Goal: Information Seeking & Learning: Learn about a topic

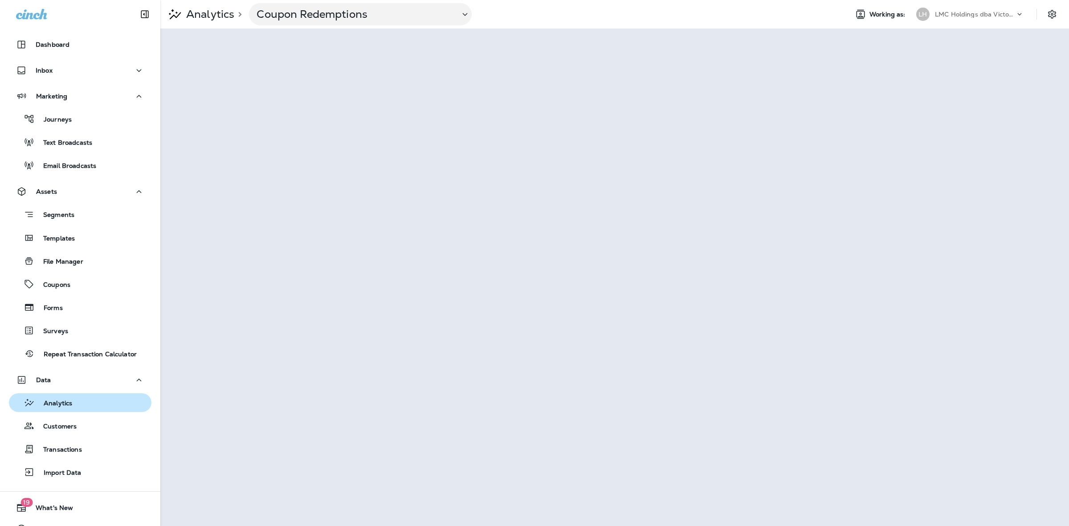
click at [81, 404] on div "Analytics" at bounding box center [79, 402] width 135 height 13
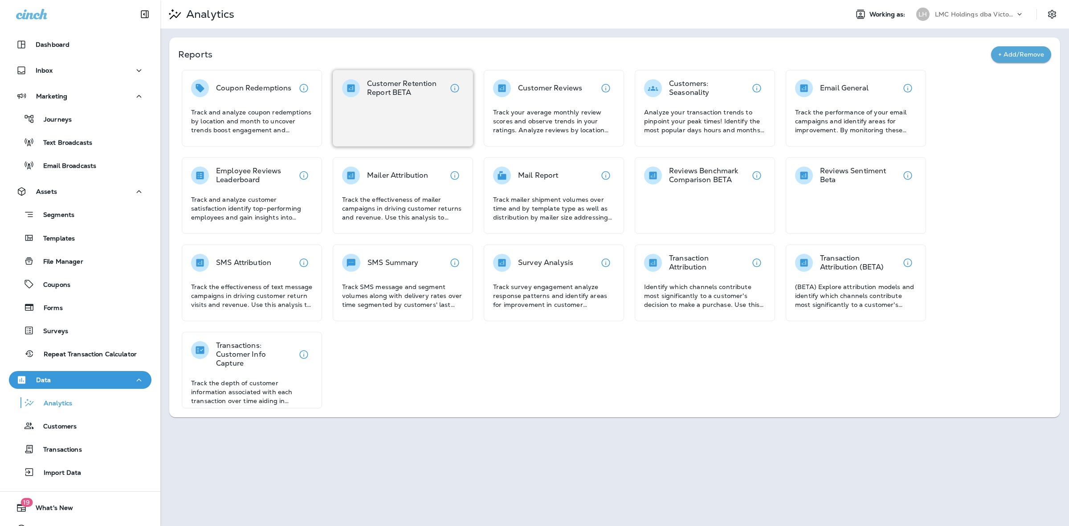
click at [395, 88] on p "Customer Retention Report BETA" at bounding box center [406, 88] width 79 height 18
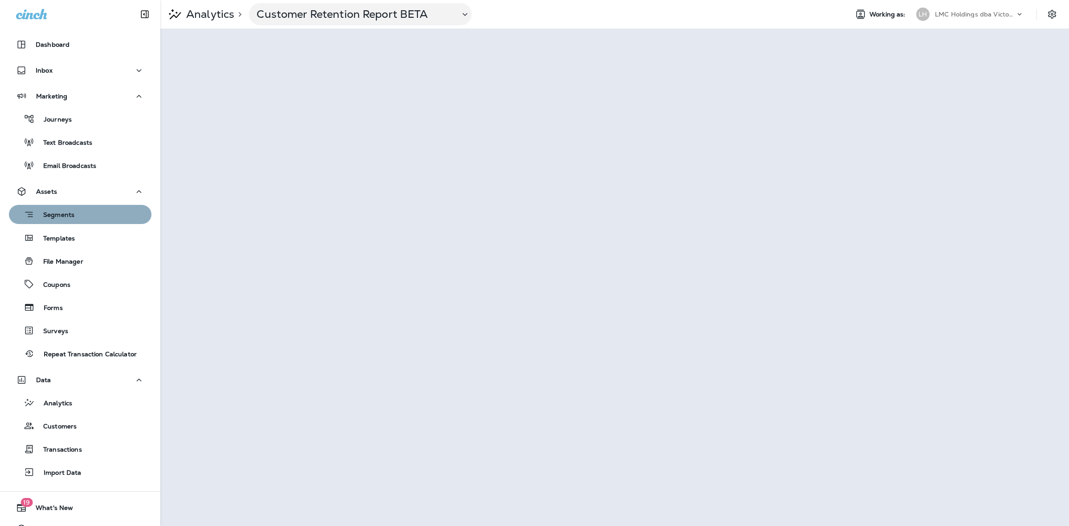
click at [82, 221] on div "Segments" at bounding box center [79, 214] width 135 height 14
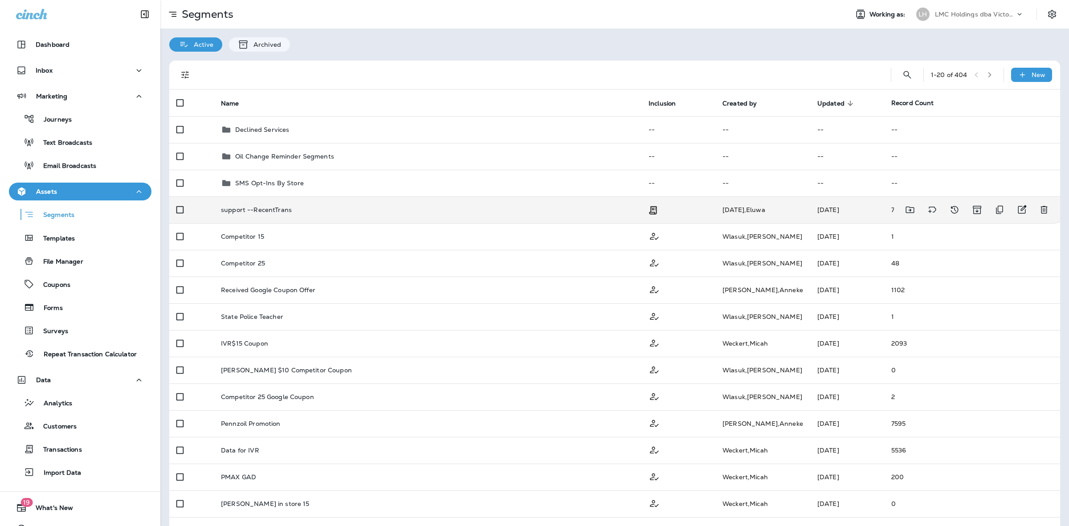
click at [618, 208] on div "support --RecentTrans" at bounding box center [427, 209] width 413 height 7
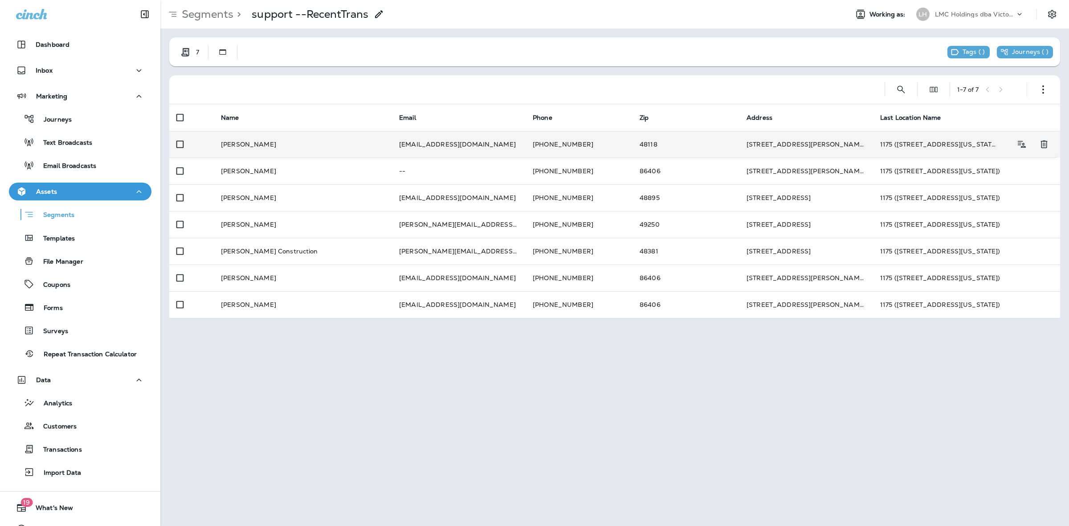
click at [666, 152] on td "48118" at bounding box center [685, 144] width 107 height 27
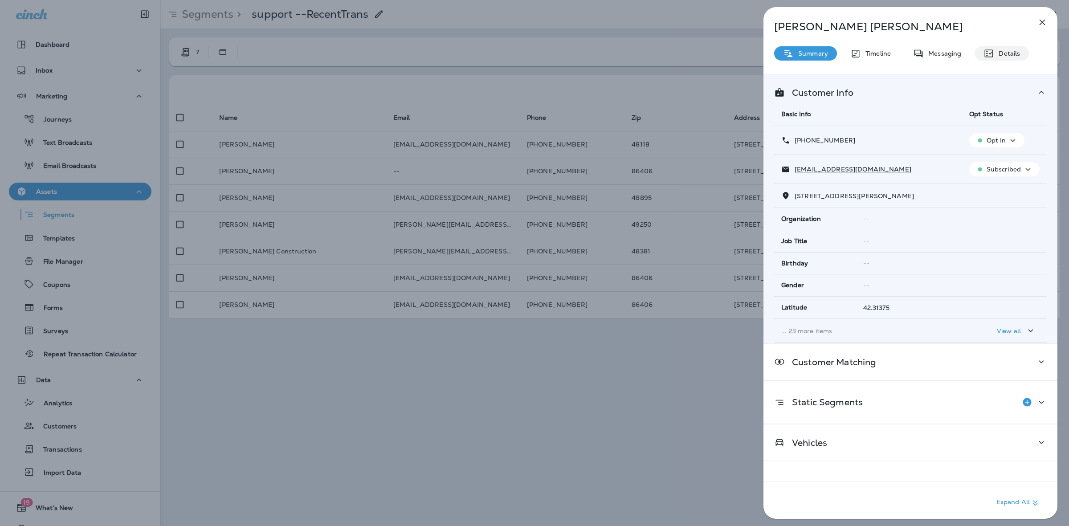
click at [1022, 49] on div "Details" at bounding box center [1001, 53] width 54 height 14
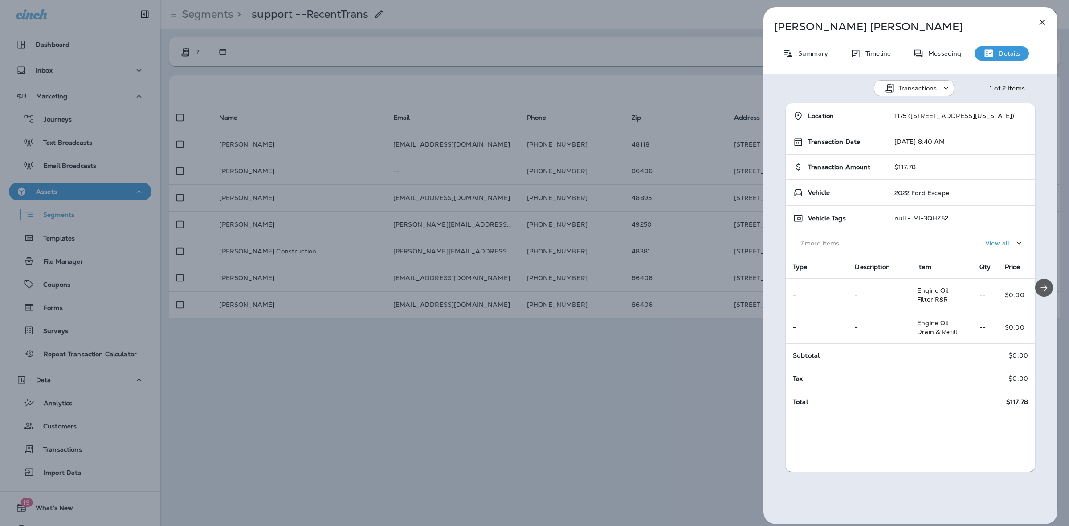
click at [1040, 286] on icon "Next" at bounding box center [1043, 287] width 11 height 11
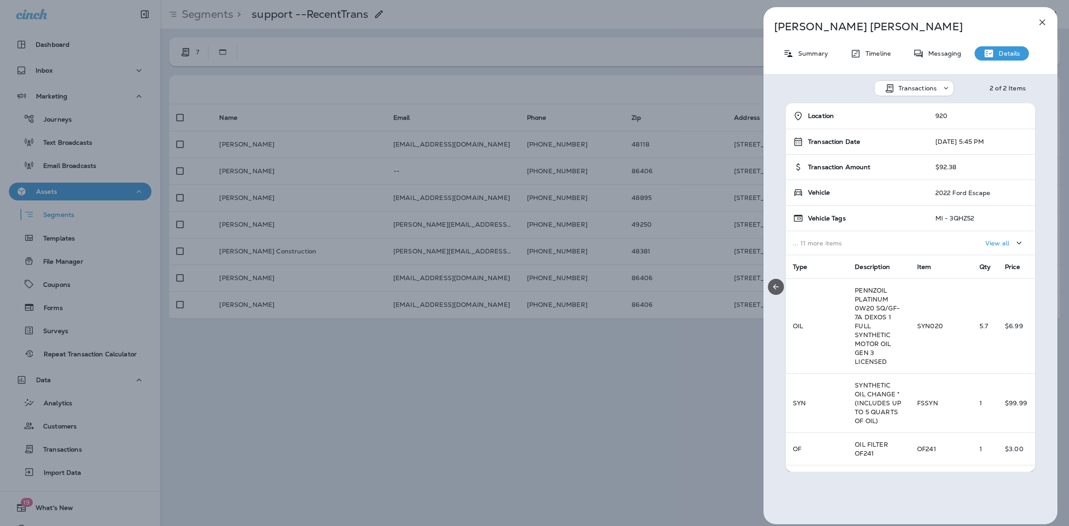
click at [775, 290] on icon "Previous" at bounding box center [775, 286] width 9 height 9
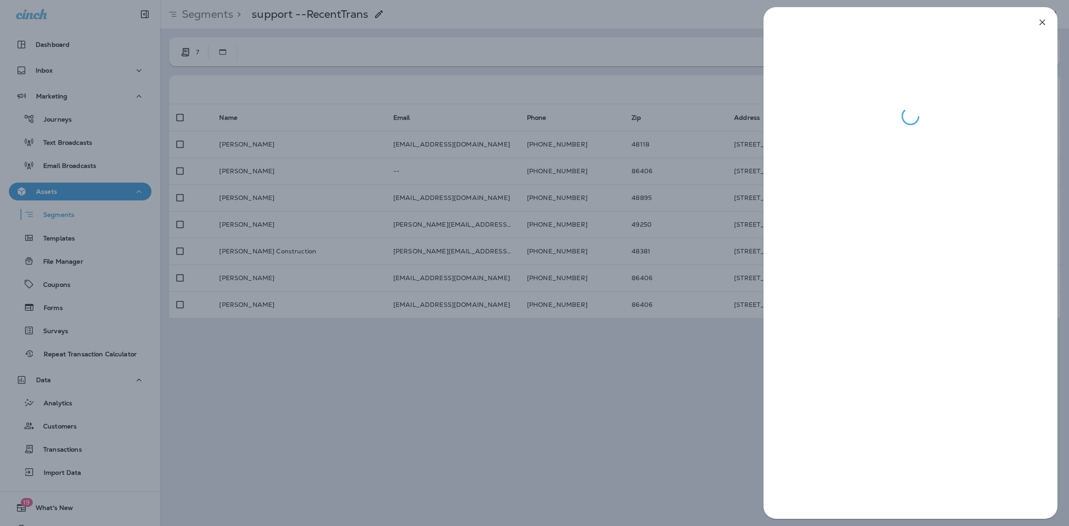
click at [691, 365] on div at bounding box center [534, 263] width 1069 height 526
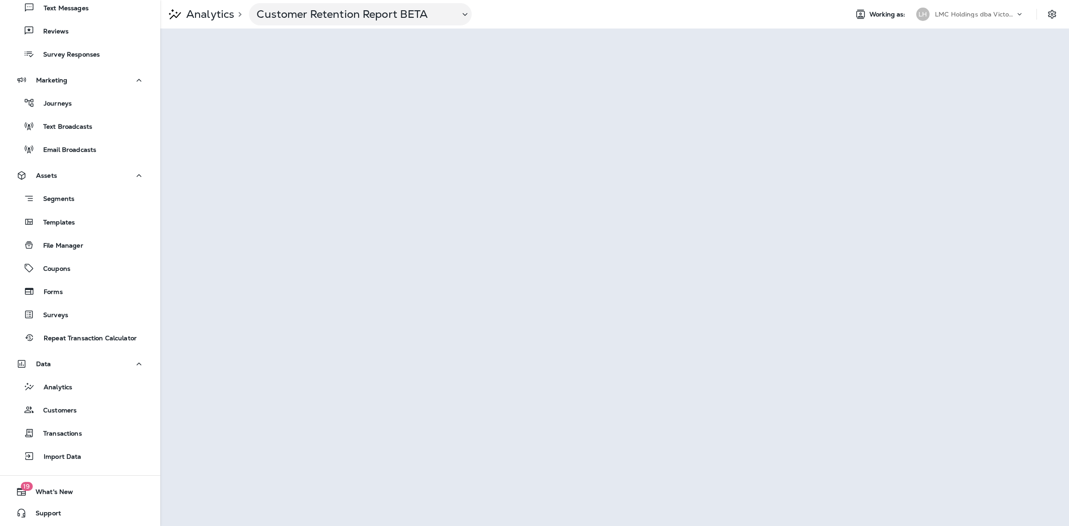
scroll to position [86, 0]
click at [73, 406] on p "Customers" at bounding box center [55, 410] width 42 height 8
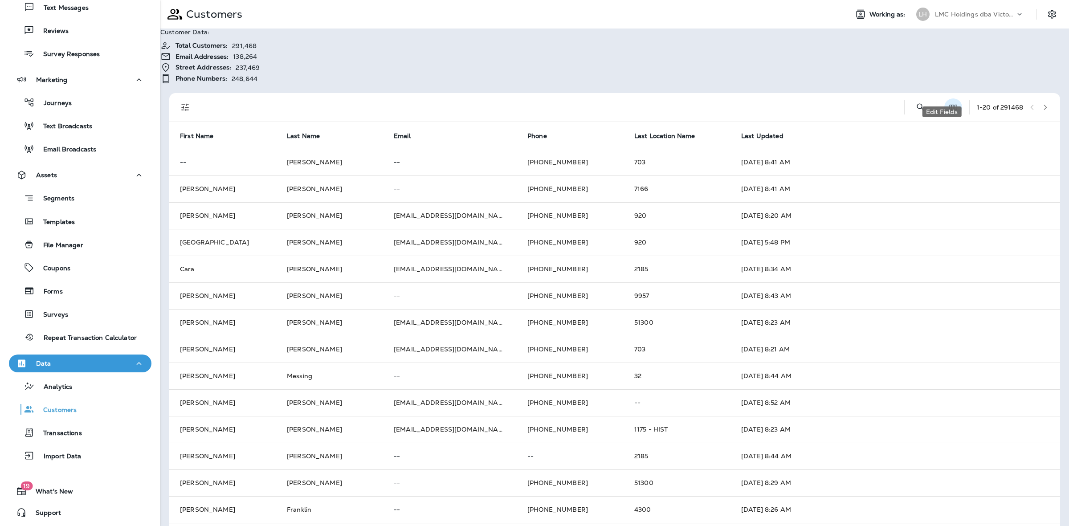
click at [948, 103] on icon "Edit Fields" at bounding box center [952, 107] width 9 height 9
click at [915, 102] on icon "Search Customers" at bounding box center [920, 107] width 11 height 11
type input "**********"
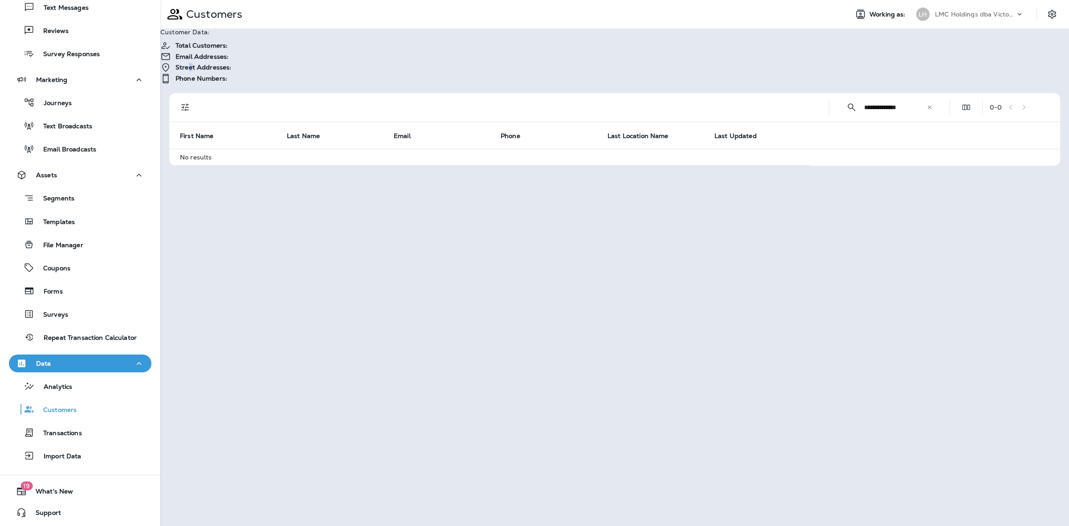
click at [231, 64] on span "Street Addresses:" at bounding box center [203, 68] width 56 height 8
click at [638, 152] on div "**********" at bounding box center [614, 96] width 908 height 137
click at [970, 103] on icon "Edit Fields" at bounding box center [965, 107] width 9 height 9
click at [156, 78] on div "Address 1" at bounding box center [78, 74] width 156 height 7
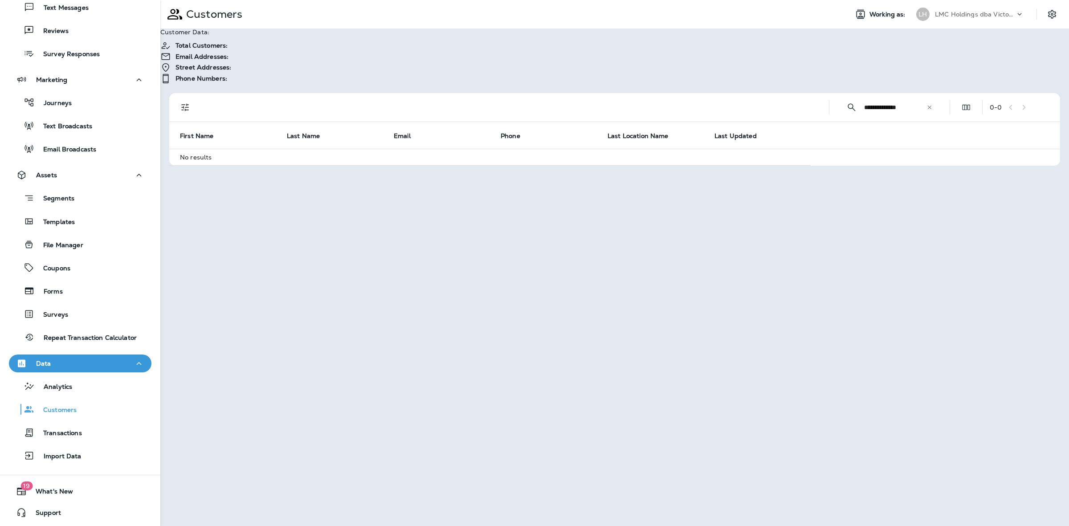
click at [842, 98] on button "Collapse Search" at bounding box center [851, 107] width 18 height 18
click at [831, 93] on div at bounding box center [555, 107] width 708 height 28
click at [862, 93] on div at bounding box center [555, 107] width 708 height 28
click at [920, 94] on div "0 - 0" at bounding box center [616, 107] width 880 height 28
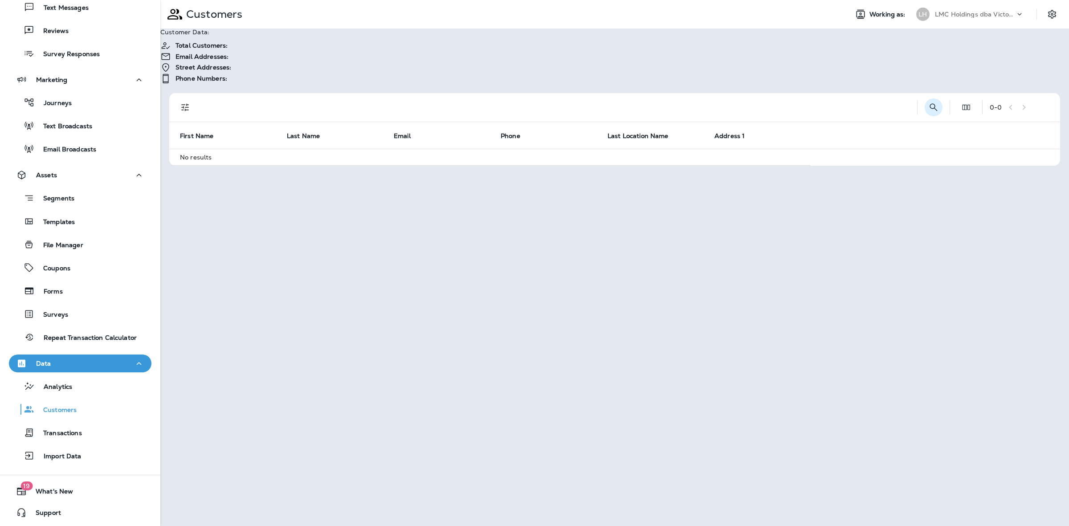
click at [931, 102] on icon "Search Customers" at bounding box center [933, 107] width 11 height 11
click at [890, 95] on input "**********" at bounding box center [895, 107] width 62 height 24
drag, startPoint x: 882, startPoint y: 92, endPoint x: 807, endPoint y: 88, distance: 75.4
click at [807, 93] on div "**********" at bounding box center [616, 107] width 880 height 28
type input "**********"
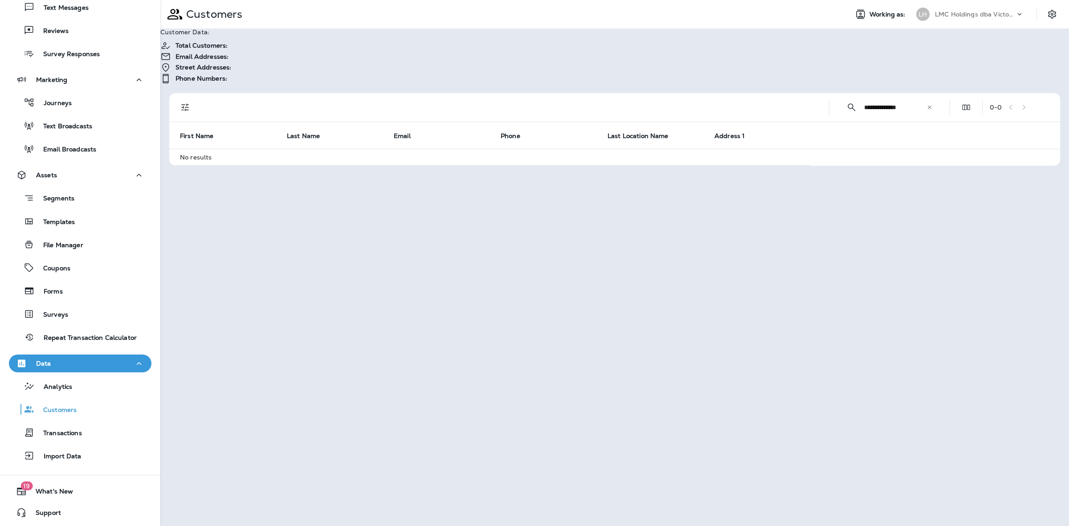
click at [896, 95] on input "**********" at bounding box center [895, 107] width 62 height 24
click at [891, 95] on input "**********" at bounding box center [895, 107] width 62 height 24
drag, startPoint x: 880, startPoint y: 94, endPoint x: 846, endPoint y: 95, distance: 33.8
click at [872, 95] on input "**********" at bounding box center [895, 107] width 62 height 24
click at [864, 95] on input "**********" at bounding box center [895, 107] width 62 height 24
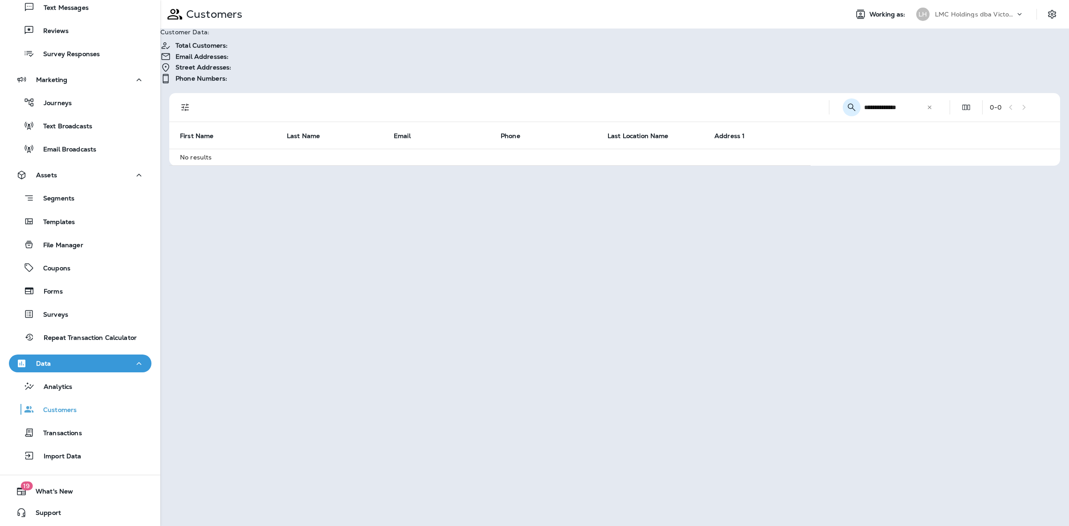
click at [864, 95] on input "**********" at bounding box center [895, 107] width 62 height 24
click at [836, 95] on div "**********" at bounding box center [889, 107] width 106 height 24
click at [842, 98] on button "Collapse Search" at bounding box center [851, 107] width 18 height 18
click at [930, 103] on icon "Search Customers" at bounding box center [933, 107] width 8 height 8
drag, startPoint x: 862, startPoint y: 88, endPoint x: 838, endPoint y: 91, distance: 24.2
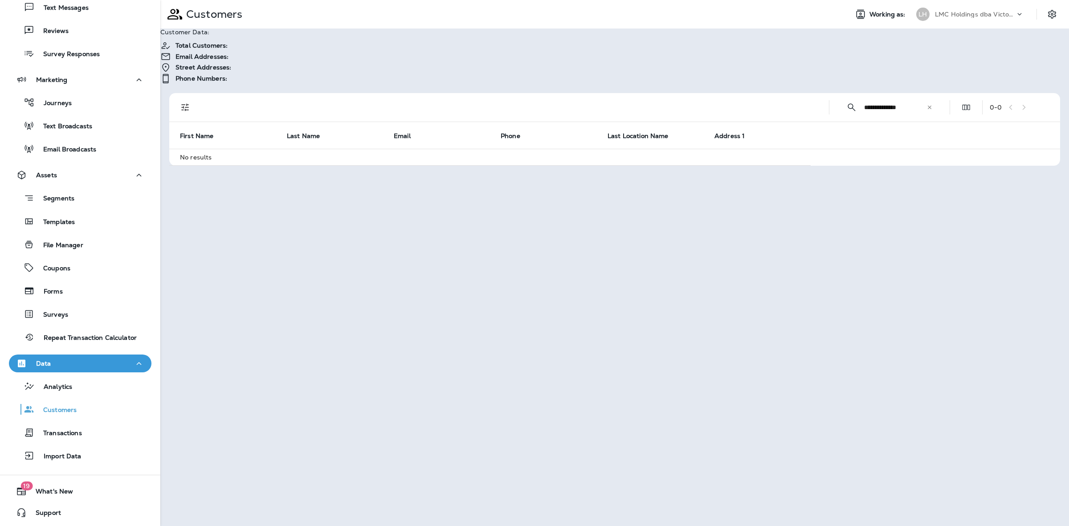
click at [838, 95] on div "**********" at bounding box center [889, 107] width 106 height 24
click at [867, 95] on input "**********" at bounding box center [895, 107] width 62 height 24
type input "**********"
click at [847, 103] on icon "Collapse Search" at bounding box center [851, 107] width 8 height 8
click at [931, 102] on icon "Search Customers" at bounding box center [933, 107] width 11 height 11
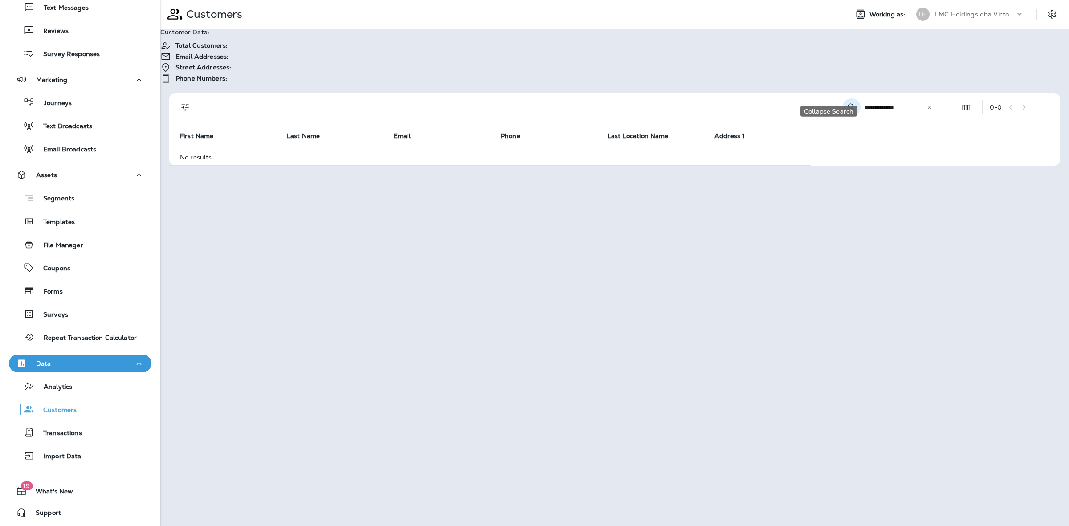
click at [846, 102] on icon "Collapse Search" at bounding box center [851, 107] width 11 height 11
click at [931, 102] on icon "Search Customers" at bounding box center [933, 107] width 11 height 11
drag, startPoint x: 894, startPoint y: 91, endPoint x: 878, endPoint y: 92, distance: 15.6
click at [890, 95] on input "**********" at bounding box center [895, 107] width 62 height 24
drag, startPoint x: 878, startPoint y: 92, endPoint x: 793, endPoint y: 92, distance: 85.5
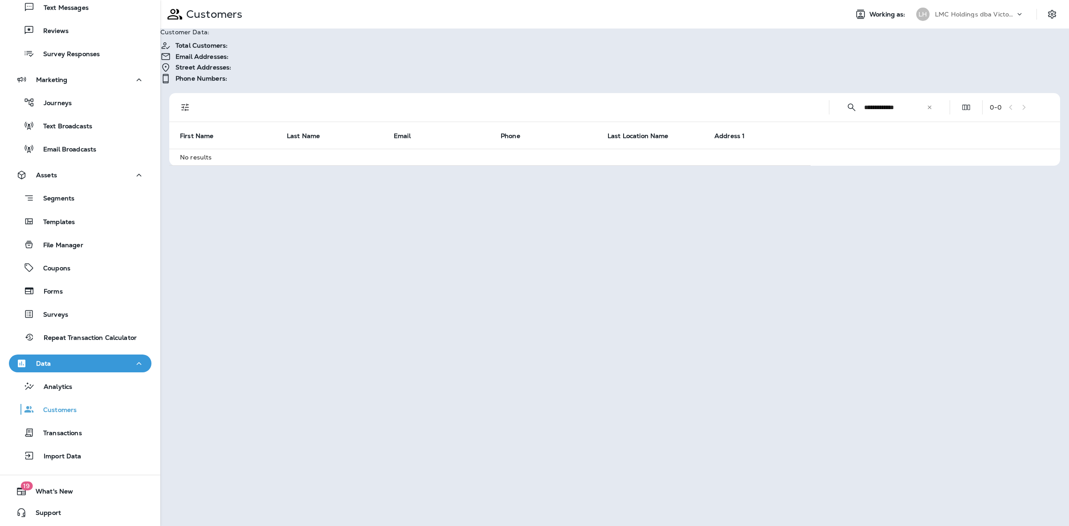
click at [796, 93] on div "**********" at bounding box center [616, 107] width 880 height 28
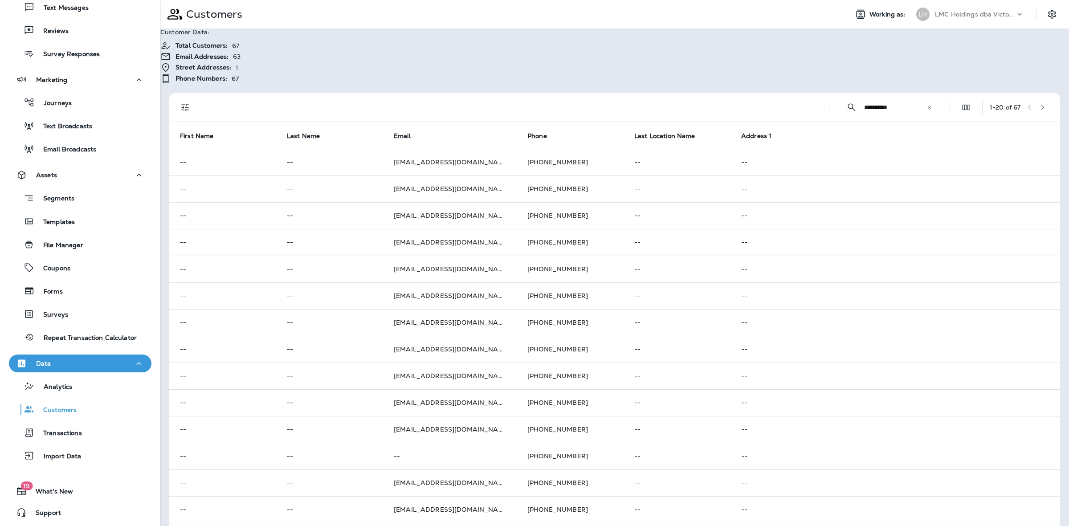
type input "**********"
click at [1039, 104] on icon "button" at bounding box center [1042, 107] width 6 height 6
click at [1038, 101] on button "button" at bounding box center [1044, 107] width 13 height 13
click at [1040, 101] on button "button" at bounding box center [1044, 107] width 13 height 13
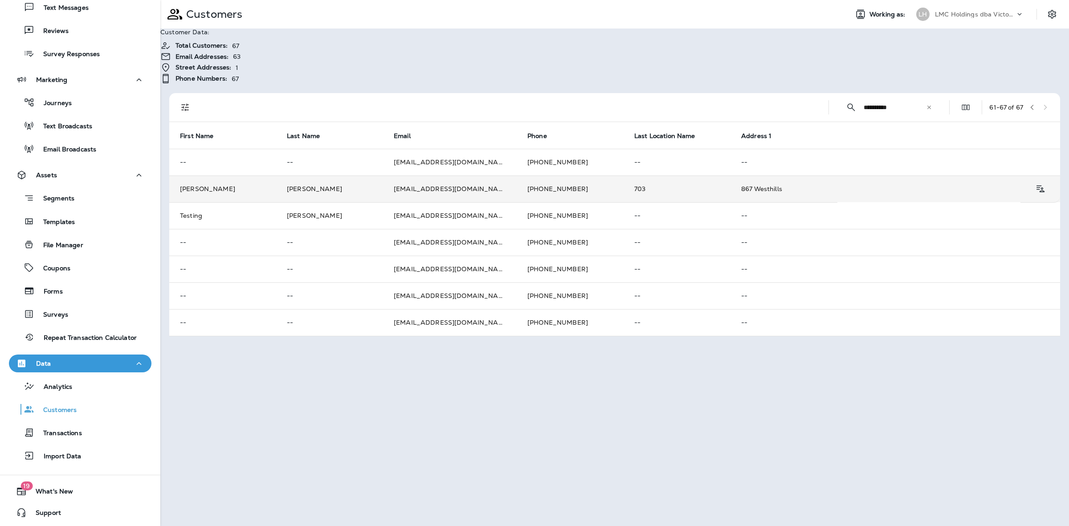
click at [549, 179] on td "+13137991969" at bounding box center [569, 188] width 107 height 27
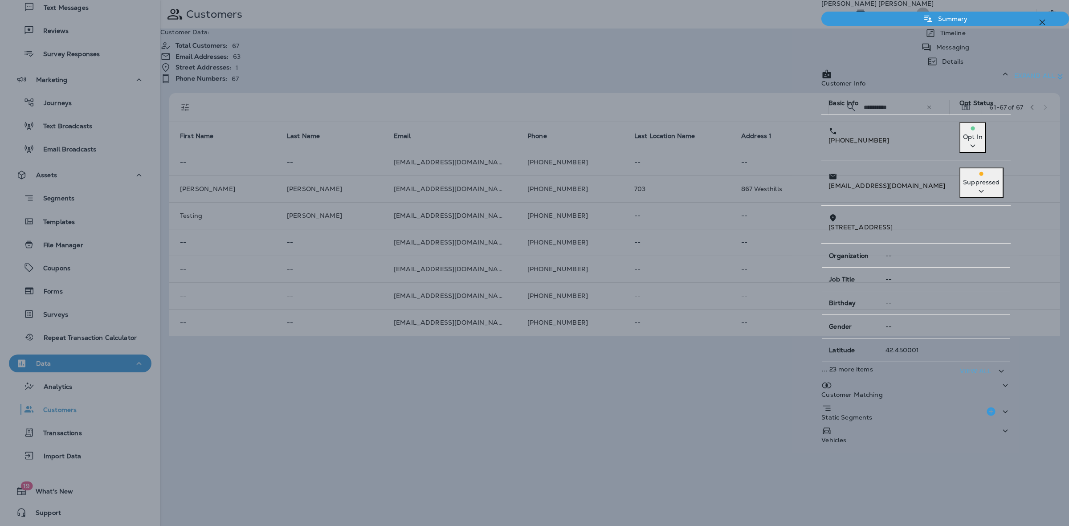
click at [932, 380] on div "Customer Matching" at bounding box center [915, 391] width 189 height 23
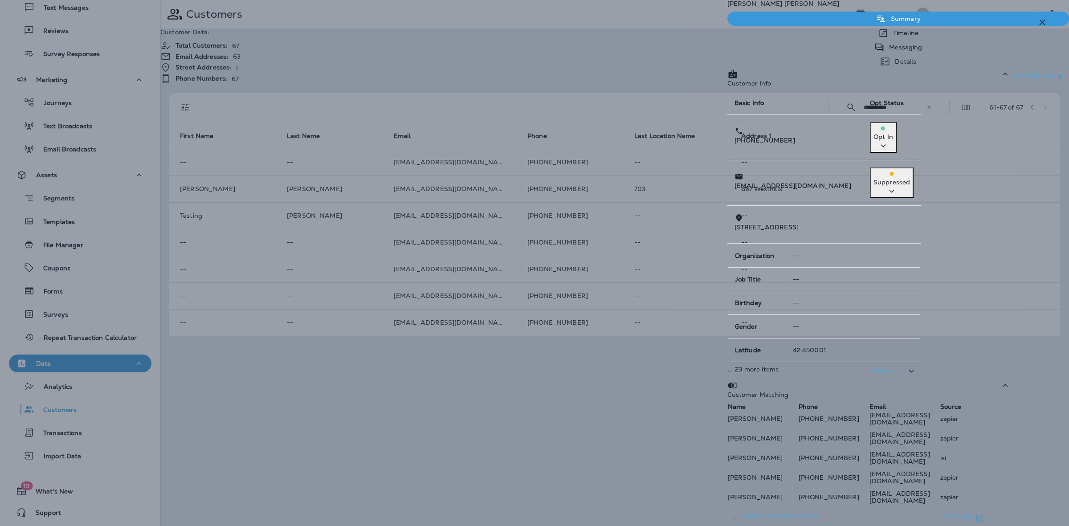
scroll to position [140, 0]
click at [975, 512] on p "View all" at bounding box center [958, 516] width 31 height 8
click at [817, 512] on p "Show 35 more item(s)" at bounding box center [778, 516] width 77 height 8
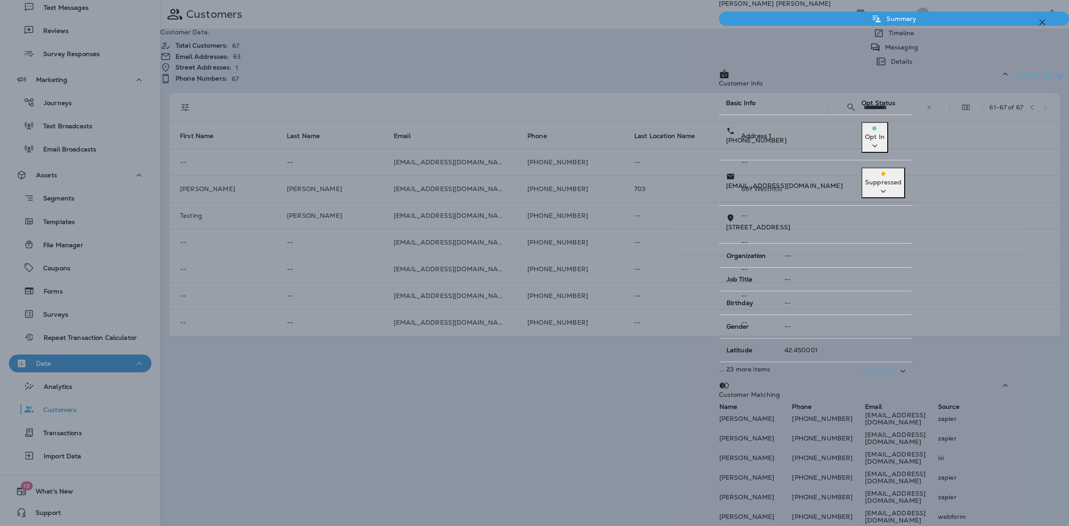
scroll to position [991, 0]
click at [599, 365] on div "Nate Clark Summary Timeline Messaging Details Customer Info Basic Info Opt Stat…" at bounding box center [534, 263] width 1069 height 526
click at [602, 365] on div "Nate Clark Summary Timeline Messaging Details Customer Info Basic Info Opt Stat…" at bounding box center [534, 263] width 1069 height 526
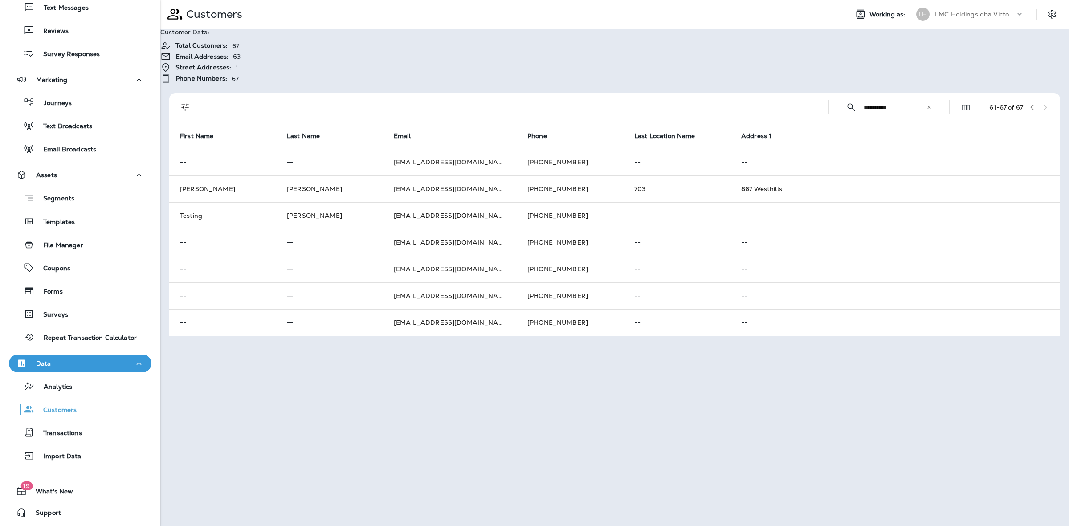
click at [926, 103] on div "​" at bounding box center [929, 107] width 6 height 9
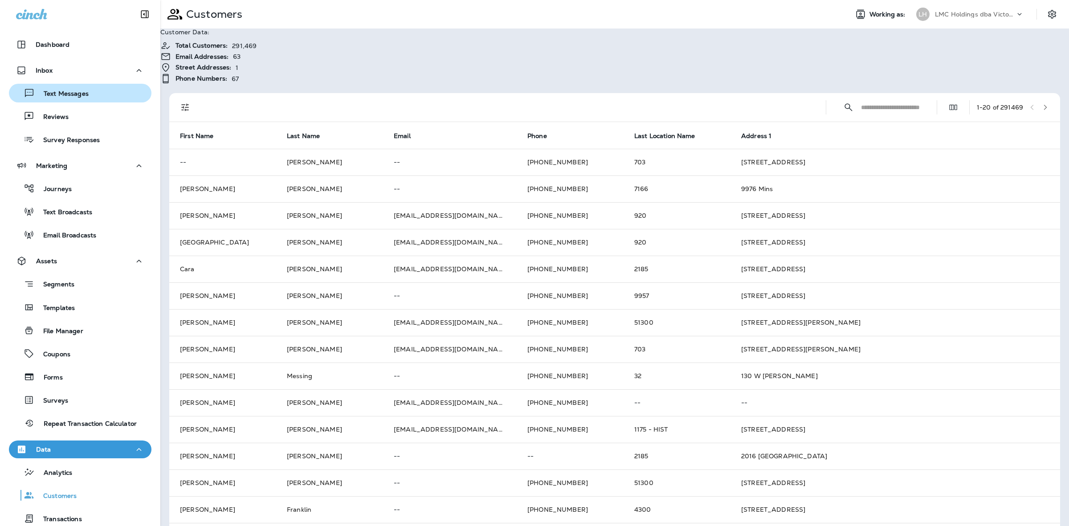
click at [79, 94] on p "Text Messages" at bounding box center [62, 94] width 54 height 8
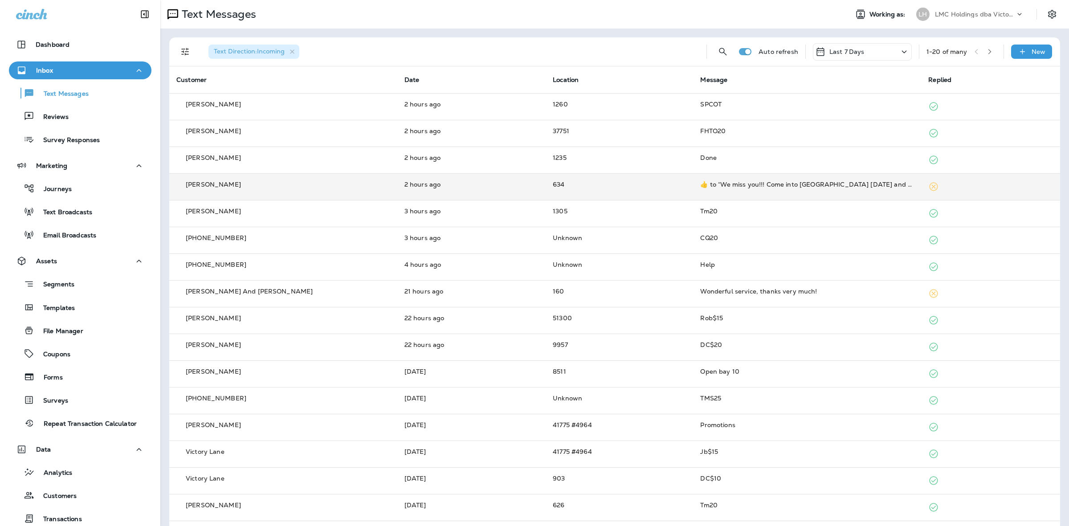
click at [628, 181] on td "634" at bounding box center [618, 186] width 147 height 27
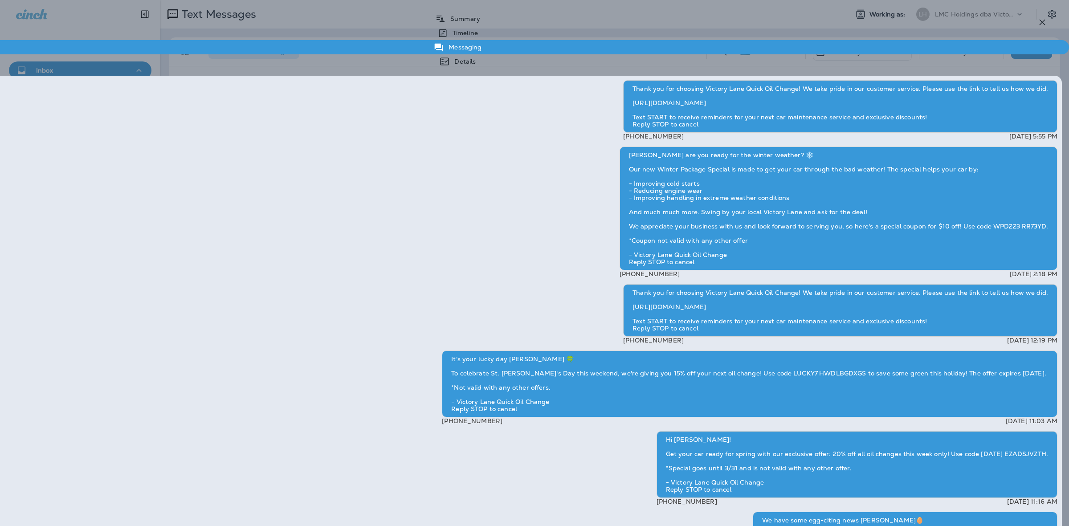
click at [476, 58] on p "Details" at bounding box center [463, 61] width 26 height 7
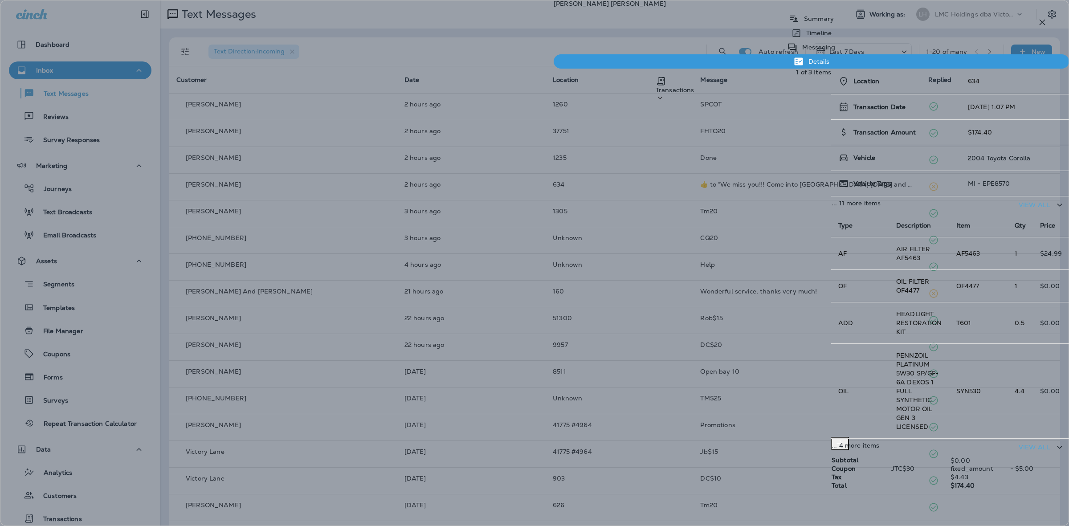
click at [644, 67] on div "Stephen Fritz Summary Timeline Messaging Details Transactions 1 of 3 Items Loca…" at bounding box center [534, 263] width 1069 height 526
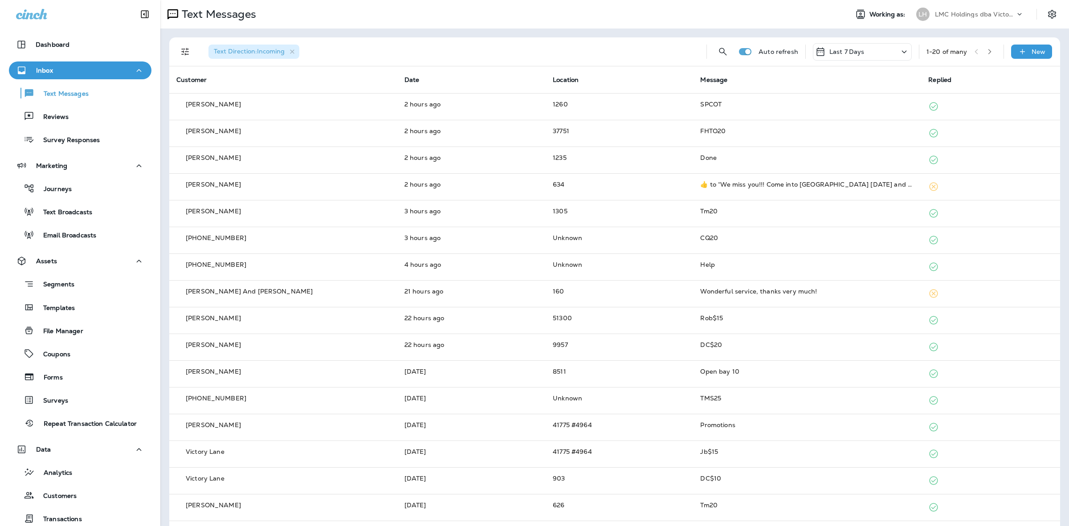
click at [983, 56] on button "button" at bounding box center [989, 51] width 13 height 13
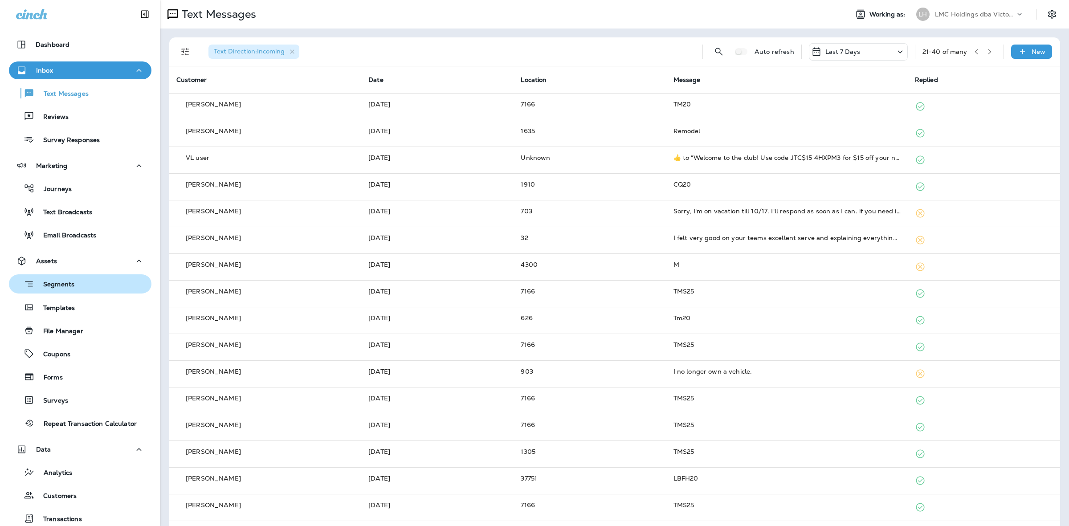
click at [81, 288] on div "Segments" at bounding box center [79, 284] width 135 height 14
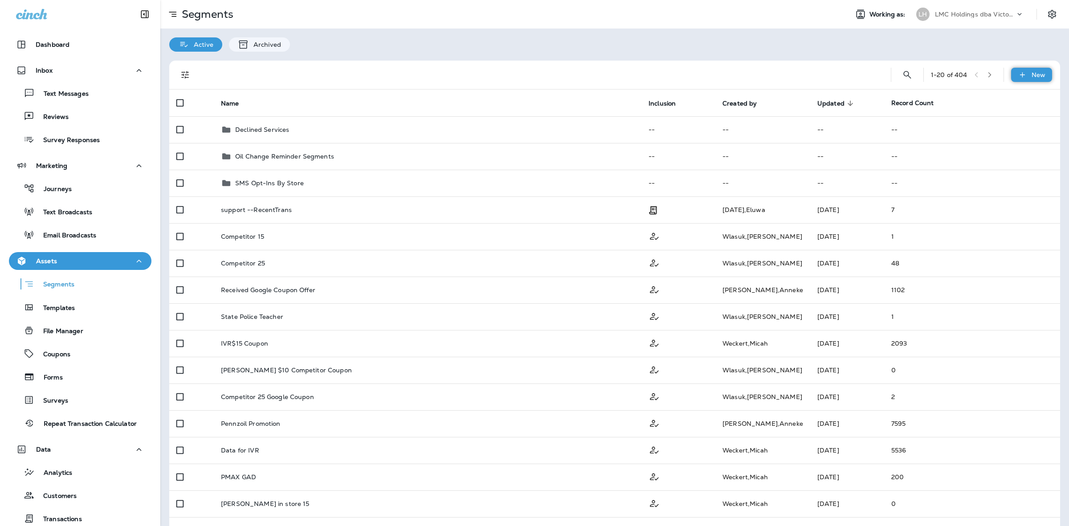
click at [1017, 76] on icon at bounding box center [1021, 74] width 9 height 9
click at [997, 98] on p "New Segment" at bounding box center [1018, 101] width 43 height 7
click at [59, 65] on button "Confirm" at bounding box center [44, 60] width 32 height 10
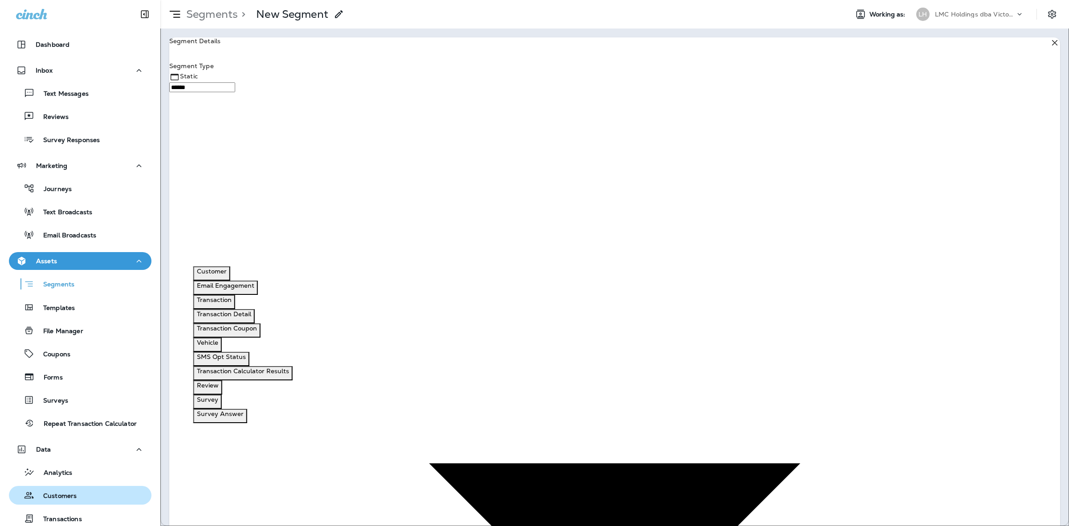
click at [65, 490] on div "Customers" at bounding box center [44, 494] width 64 height 13
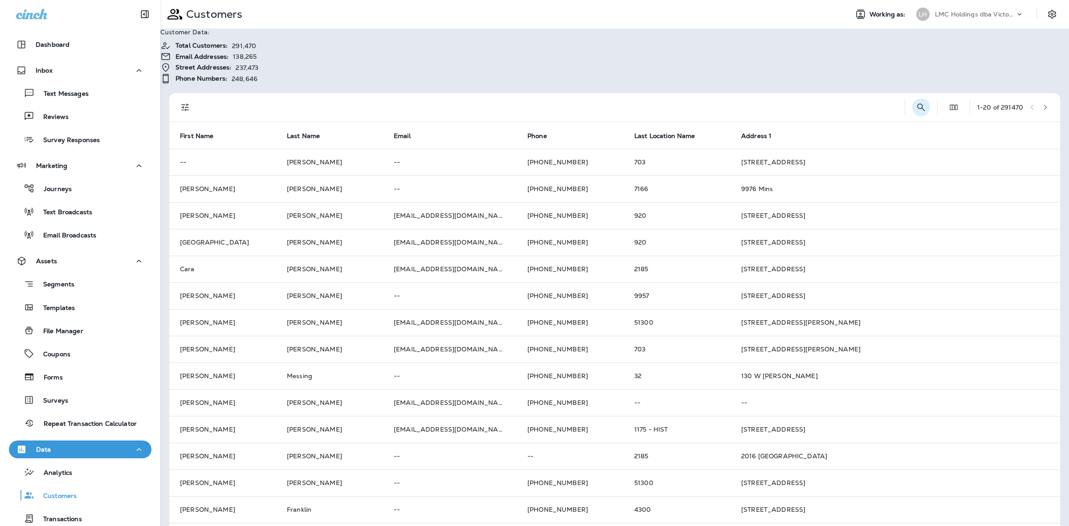
click at [915, 102] on icon "Search Customers" at bounding box center [920, 107] width 11 height 11
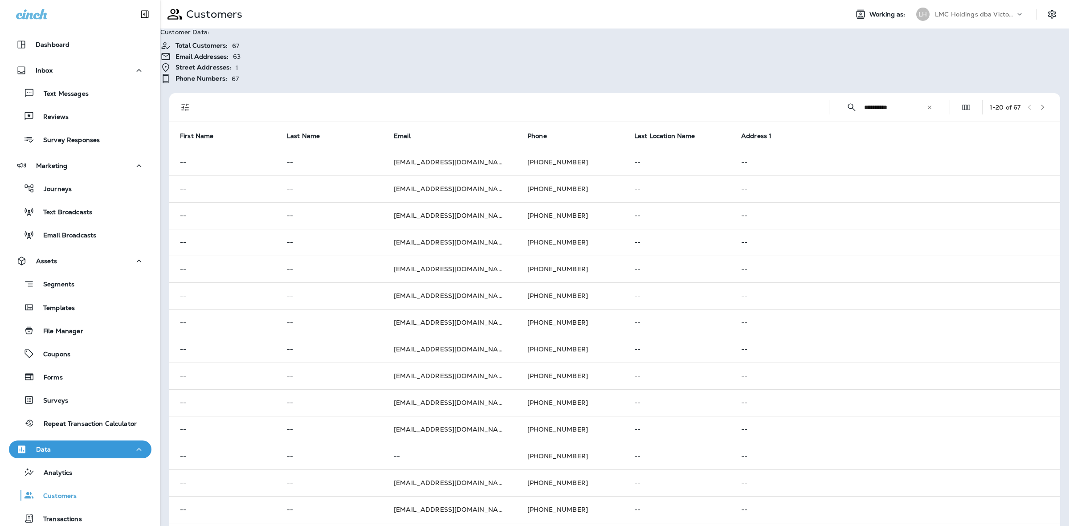
type input "**********"
click at [1039, 104] on icon "button" at bounding box center [1042, 107] width 6 height 6
click at [1042, 104] on icon "button" at bounding box center [1045, 107] width 6 height 6
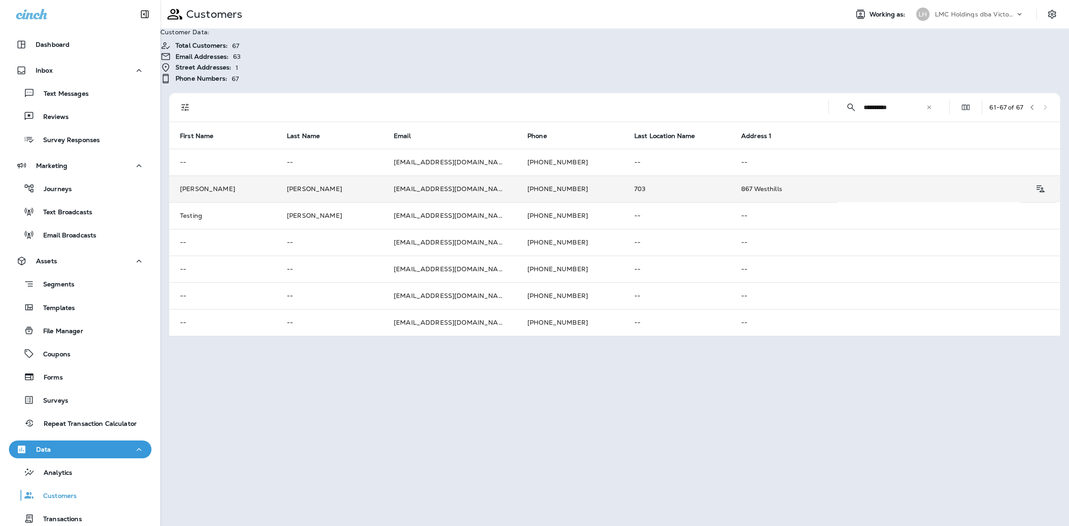
click at [462, 178] on td "nate33clark@gmail.com" at bounding box center [450, 188] width 134 height 27
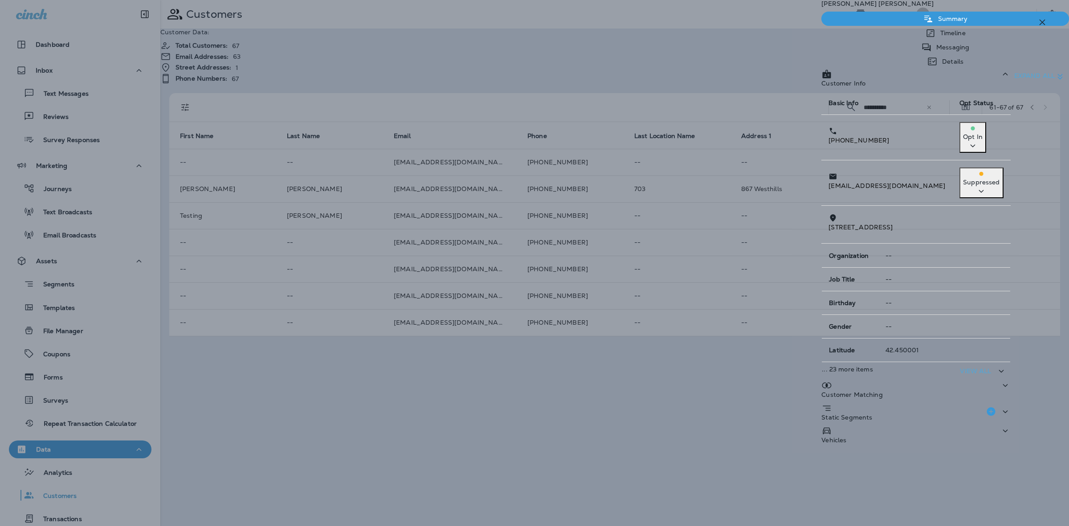
click at [963, 58] on p "Details" at bounding box center [950, 61] width 26 height 7
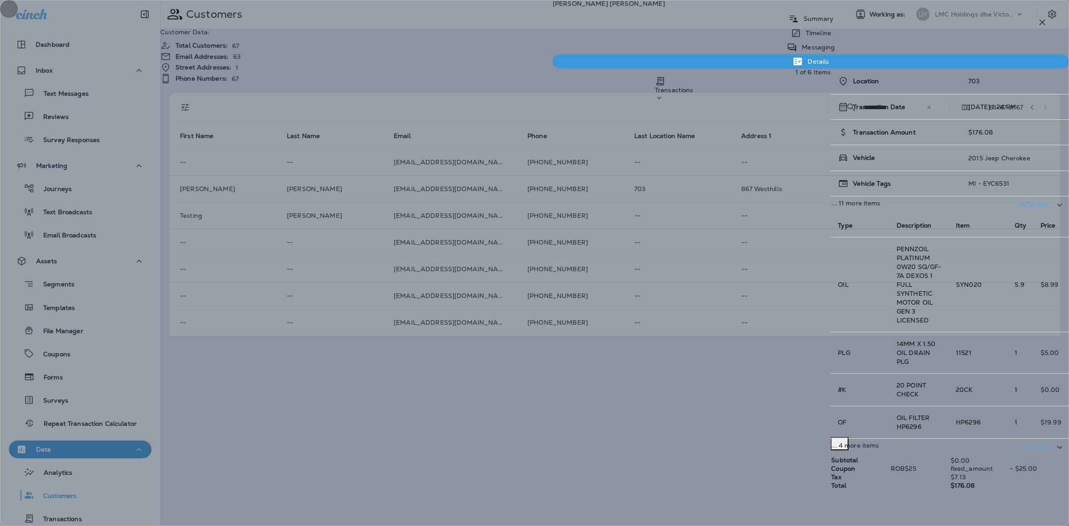
click at [845, 438] on icon "Next" at bounding box center [839, 443] width 11 height 11
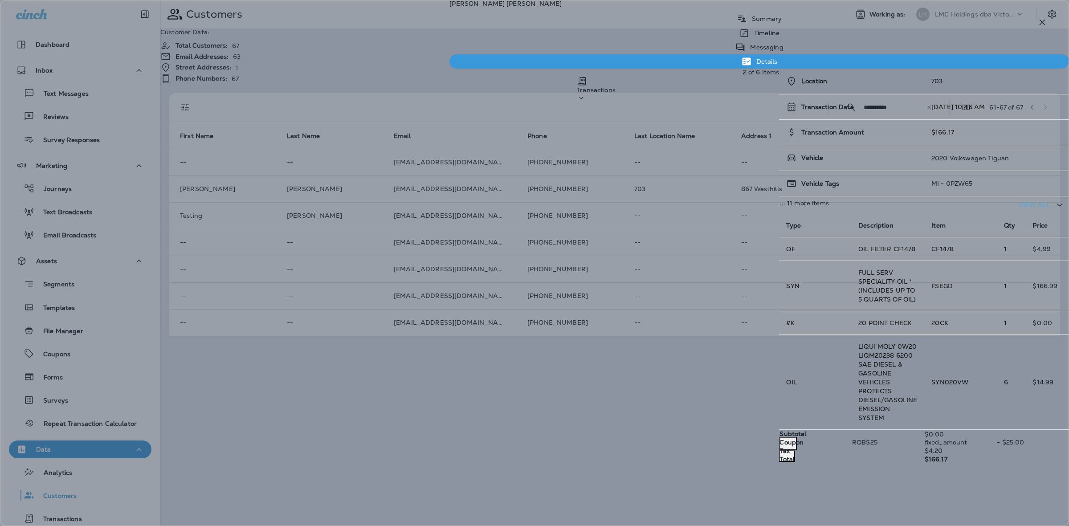
click at [782, 450] on button "Previous" at bounding box center [787, 456] width 16 height 12
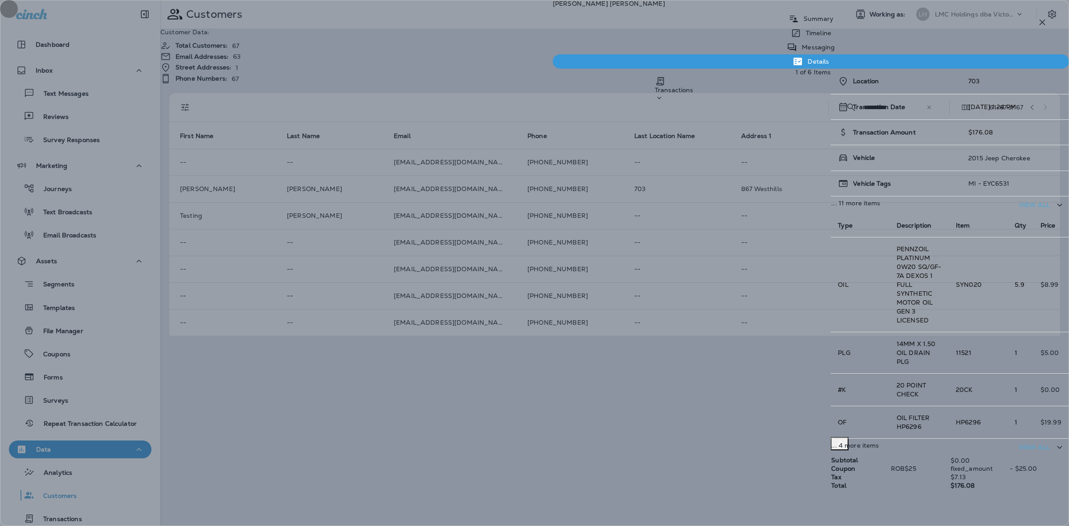
click at [848, 437] on button "Next" at bounding box center [839, 443] width 18 height 13
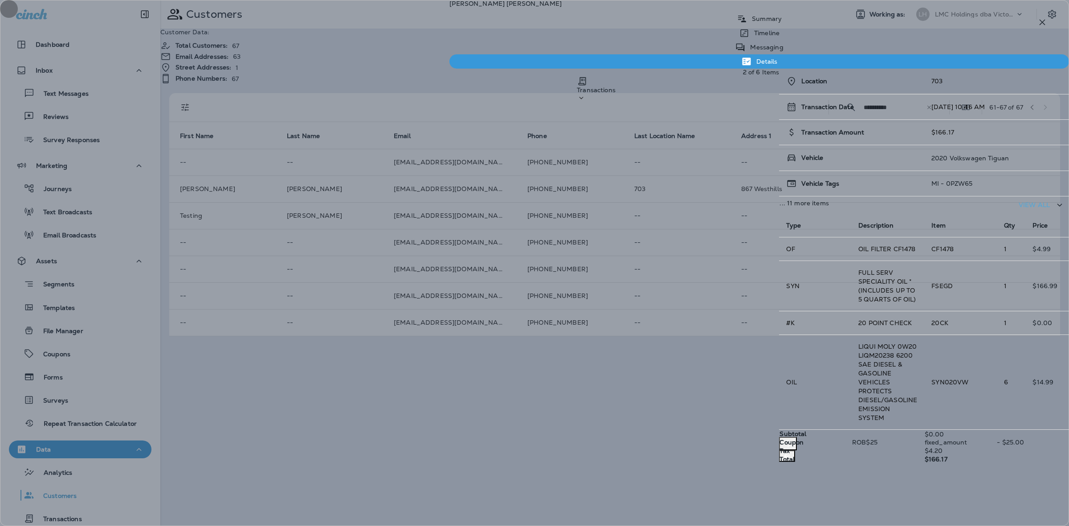
click at [791, 440] on icon "Next" at bounding box center [787, 443] width 7 height 7
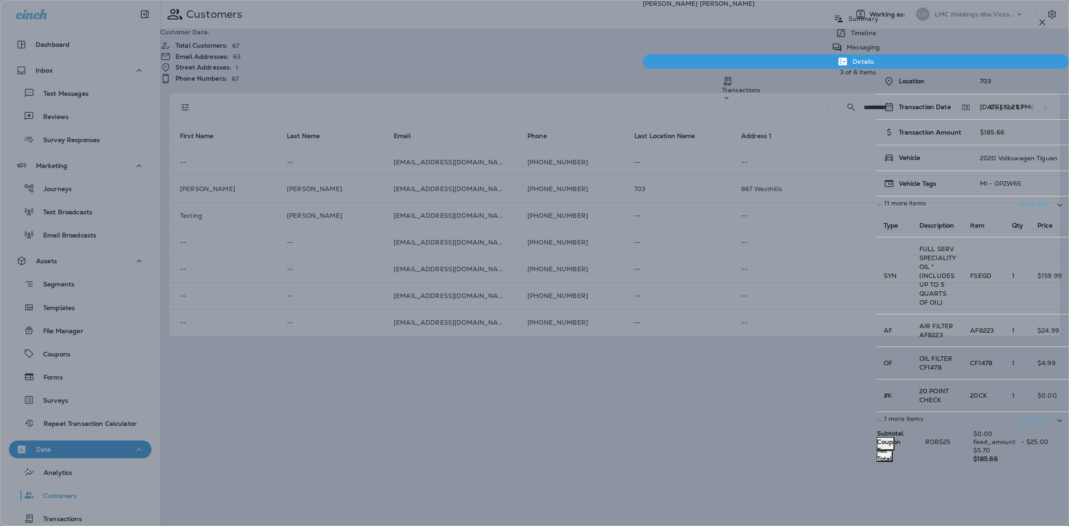
click at [888, 440] on icon "Next" at bounding box center [885, 443] width 7 height 7
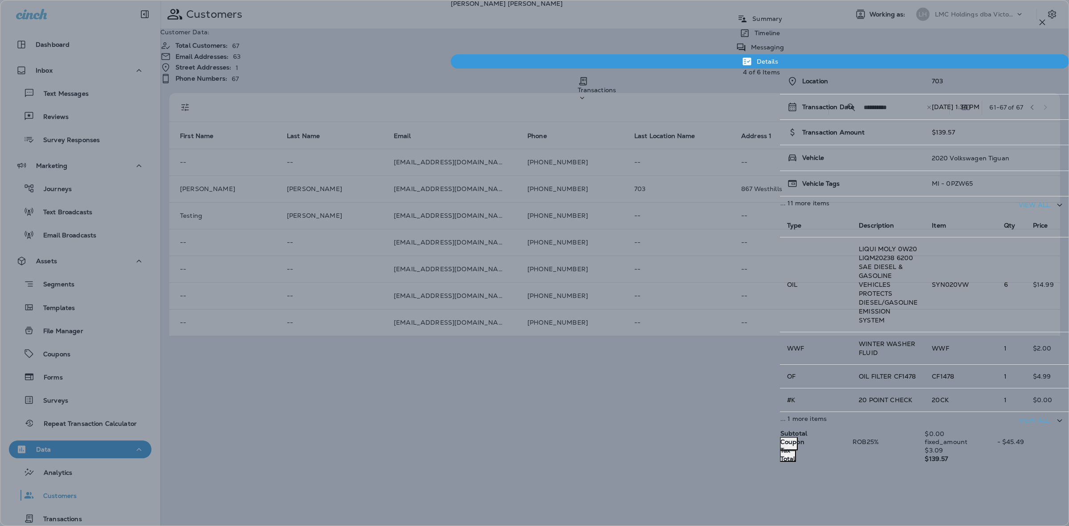
click at [792, 440] on icon "Next" at bounding box center [788, 443] width 7 height 7
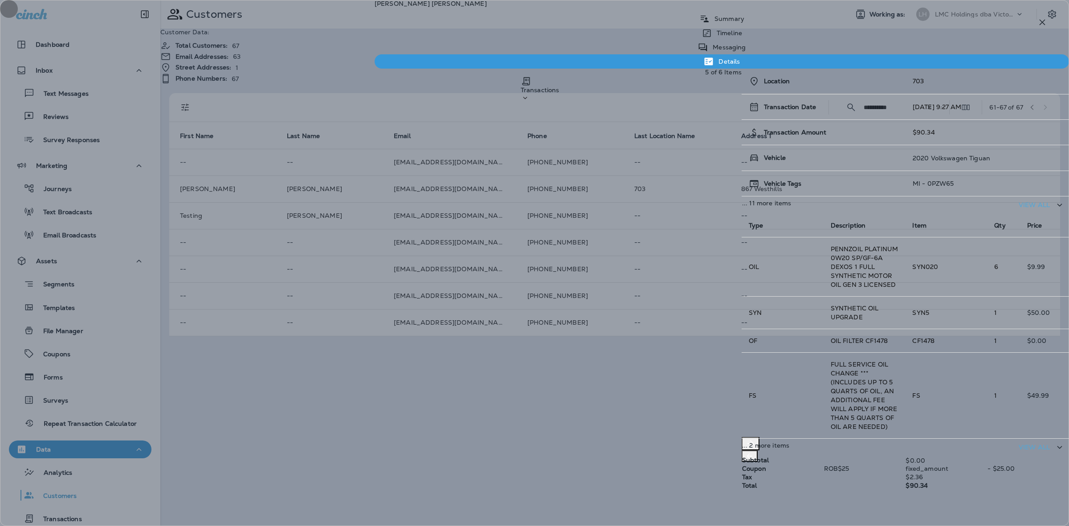
click at [753, 440] on icon "Next" at bounding box center [750, 443] width 7 height 7
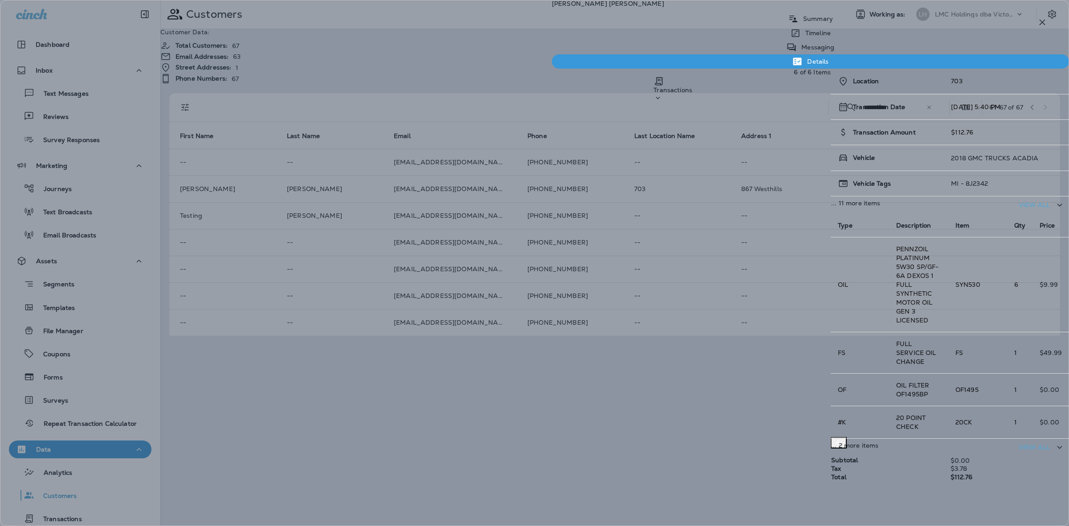
click at [1039, 285] on div "Location 703 Transaction Date 08/24/23 5:40 PM Transaction Amount $112.76 Vehic…" at bounding box center [949, 275] width 238 height 413
click at [834, 438] on icon "Previous" at bounding box center [838, 442] width 9 height 9
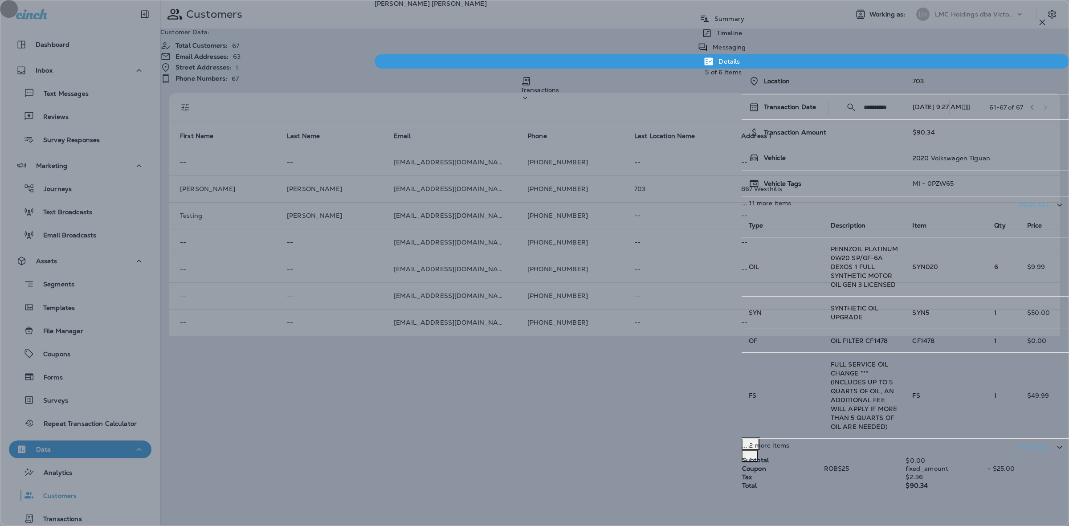
click at [759, 437] on button "Next" at bounding box center [750, 443] width 18 height 13
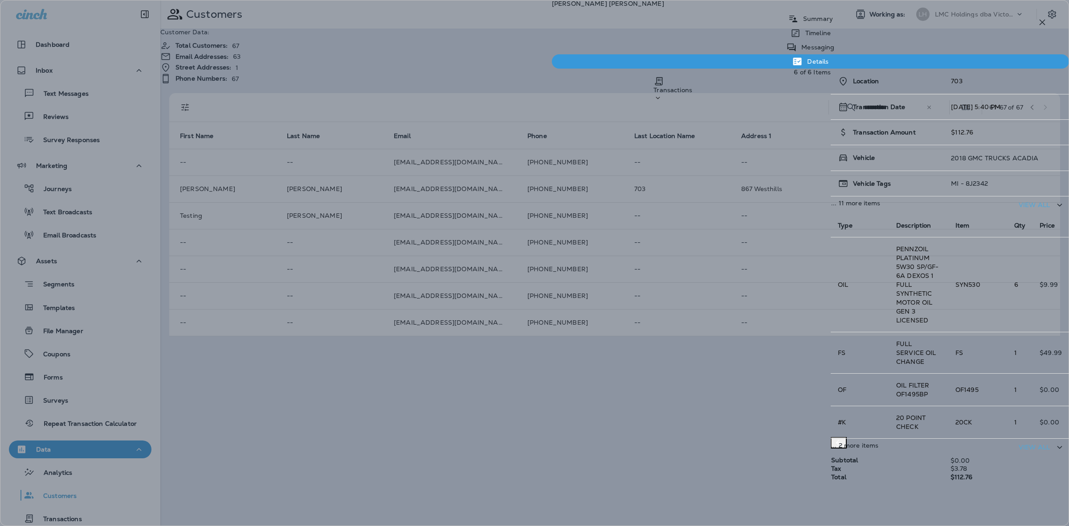
click at [834, 438] on icon "Previous" at bounding box center [838, 442] width 9 height 9
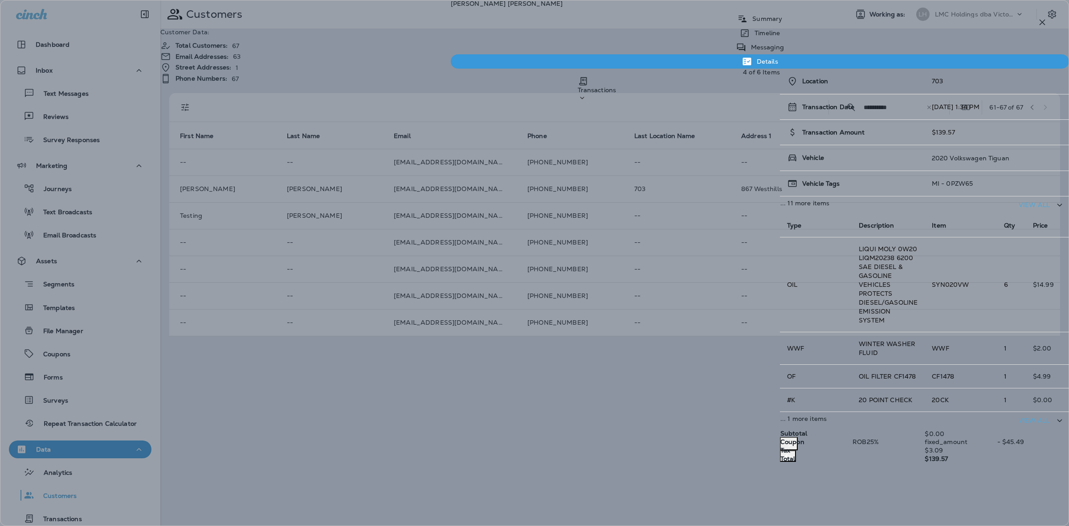
click at [783, 451] on icon "Previous" at bounding box center [787, 455] width 9 height 9
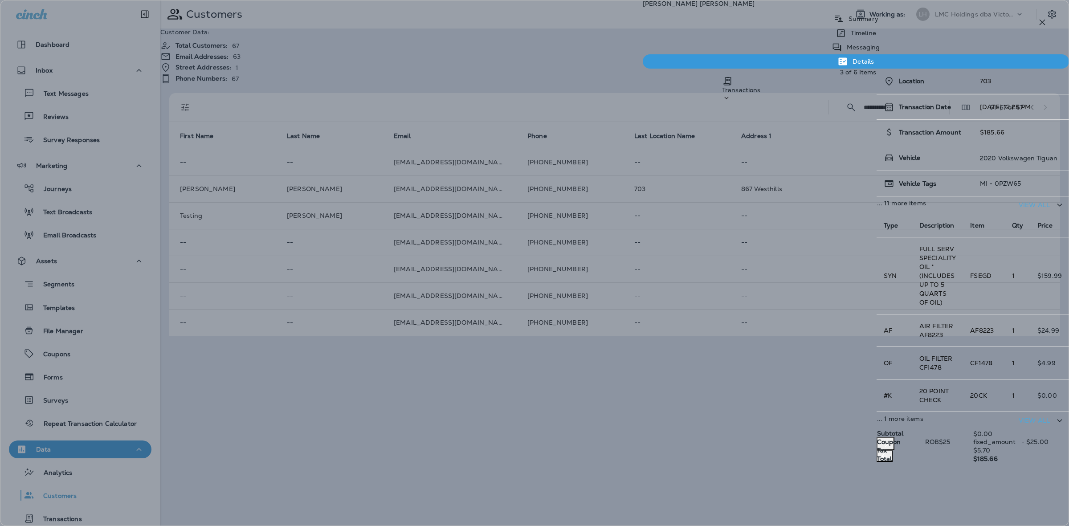
click at [880, 451] on icon "Previous" at bounding box center [884, 455] width 9 height 9
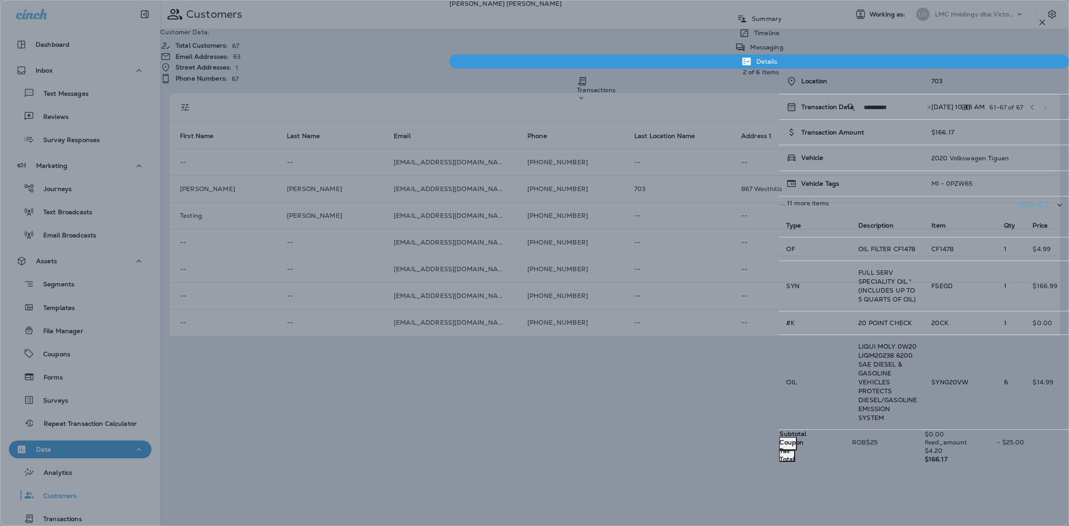
click at [782, 451] on icon "Previous" at bounding box center [786, 455] width 9 height 9
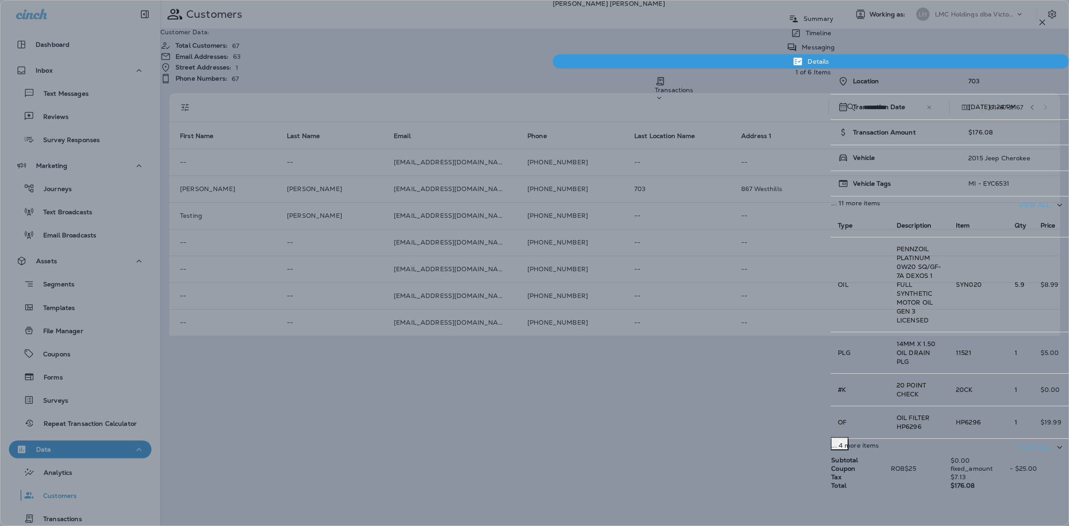
click at [830, 284] on div "Location 703 Transaction Date 10/4/25 1:24 PM Transaction Amount $176.08 Vehicl…" at bounding box center [949, 279] width 238 height 421
click at [845, 438] on icon "Next" at bounding box center [839, 443] width 11 height 11
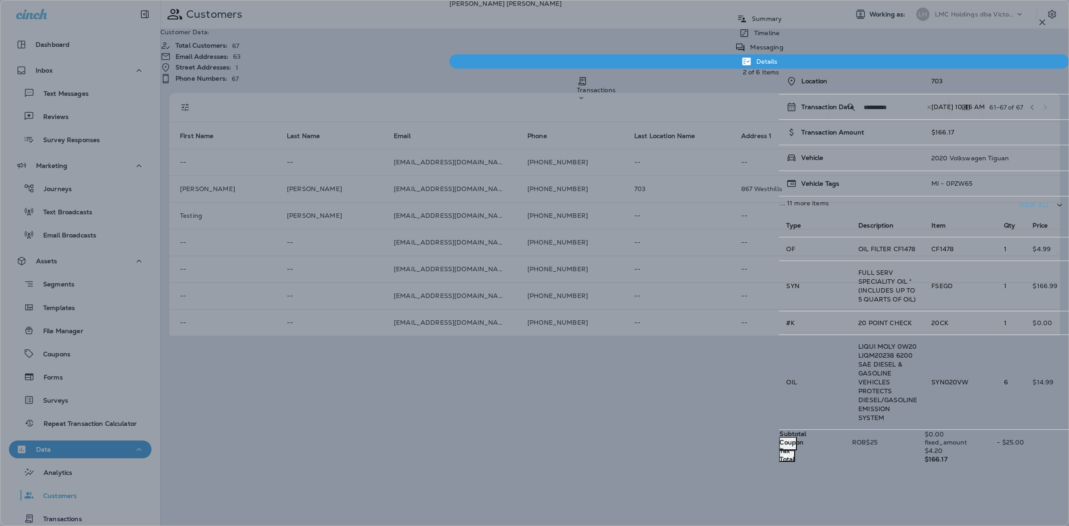
click at [784, 453] on icon "Previous" at bounding box center [786, 455] width 5 height 5
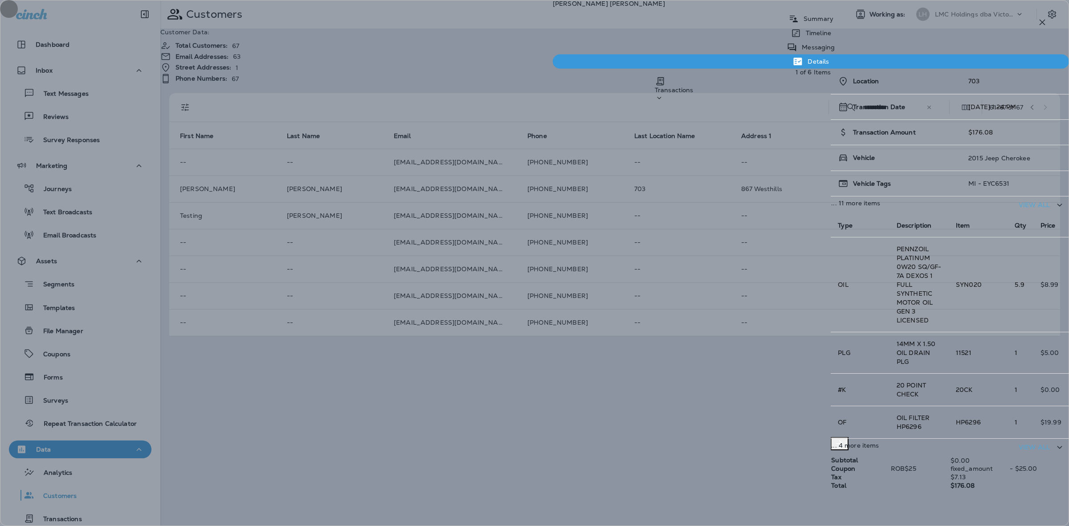
click at [845, 438] on icon "Next" at bounding box center [839, 443] width 11 height 11
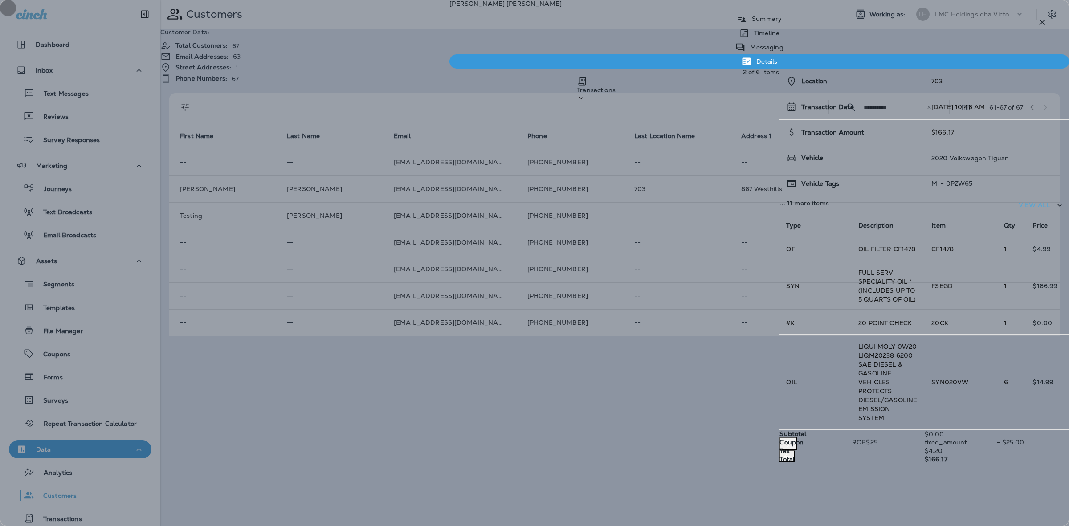
click at [782, 451] on icon "Previous" at bounding box center [786, 455] width 9 height 9
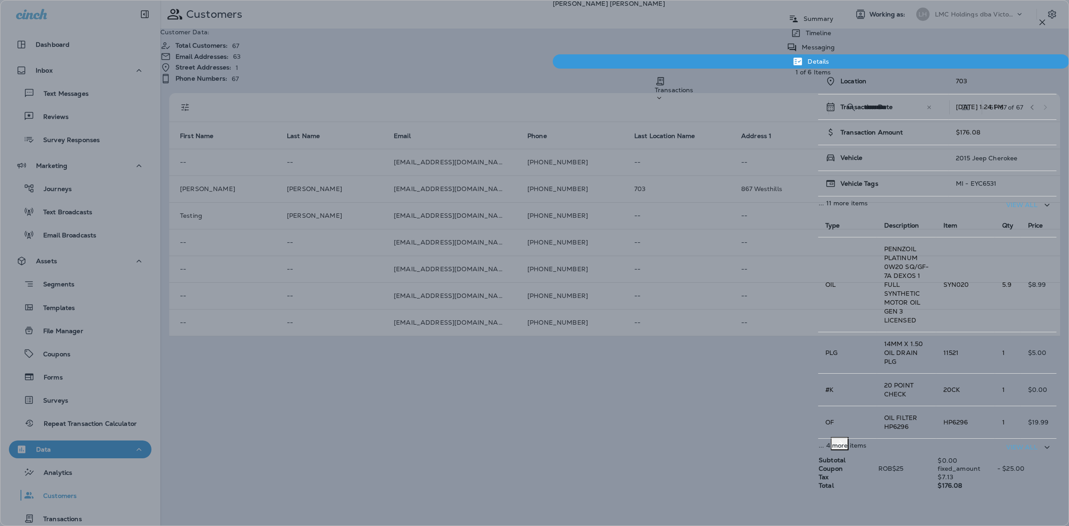
click at [818, 283] on div "Location 703 Transaction Date 10/4/25 1:24 PM Transaction Amount $176.08 Vehicl…" at bounding box center [937, 279] width 238 height 421
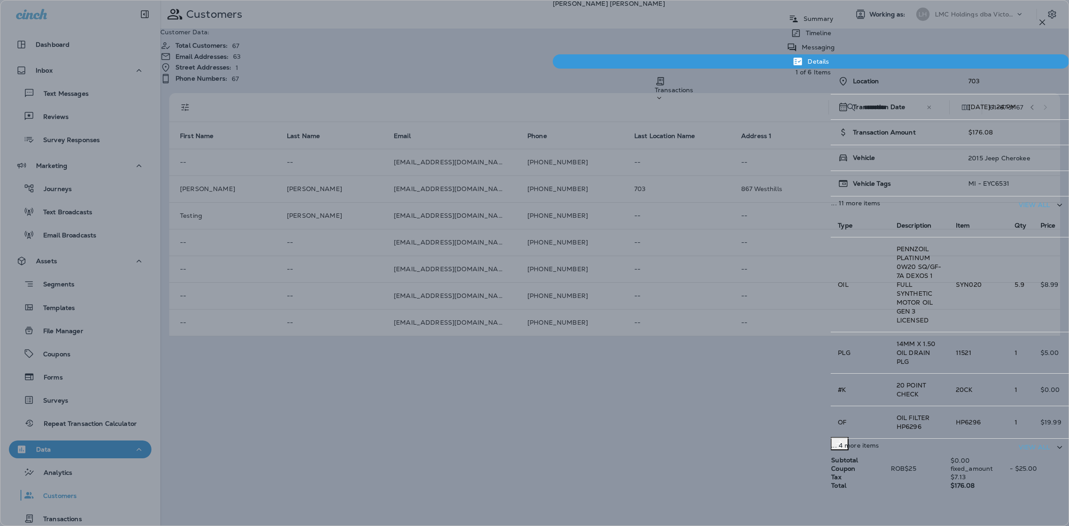
click at [830, 283] on div "Location 703 Transaction Date 10/4/25 1:24 PM Transaction Amount $176.08 Vehicl…" at bounding box center [949, 279] width 238 height 421
click at [1047, 437] on div at bounding box center [949, 443] width 238 height 13
click at [845, 438] on icon "Next" at bounding box center [839, 443] width 11 height 11
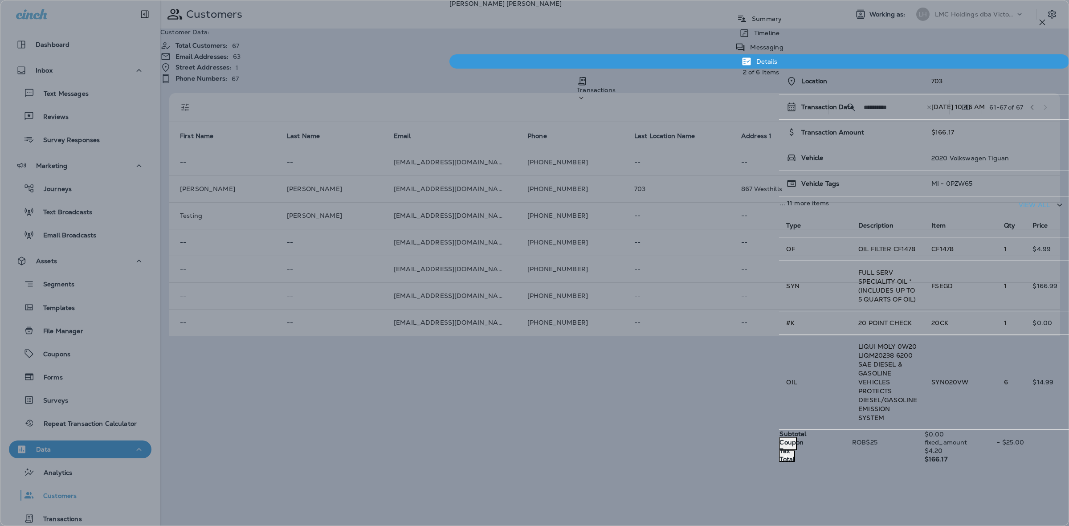
click at [793, 438] on icon "Next" at bounding box center [787, 443] width 11 height 11
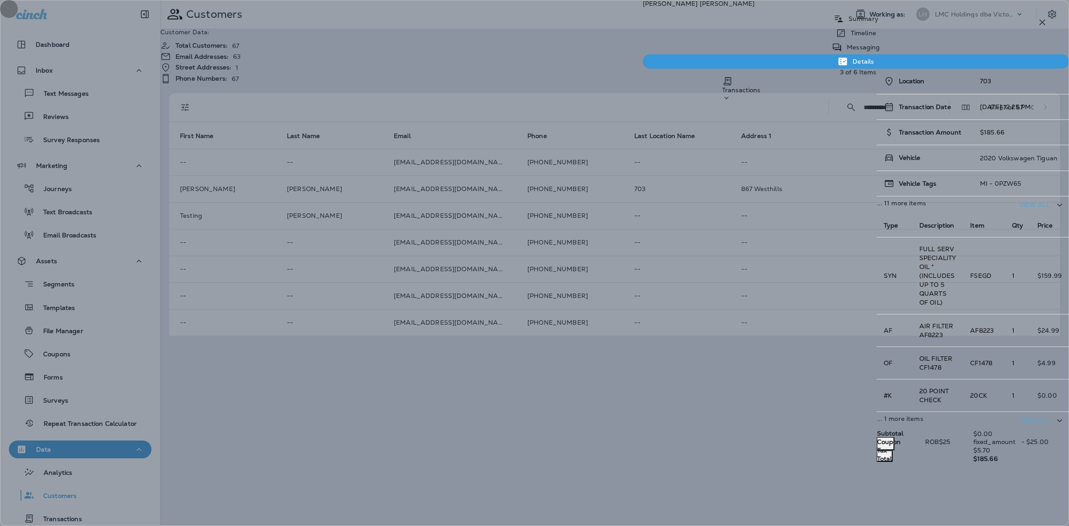
click at [890, 438] on icon "Next" at bounding box center [885, 443] width 11 height 11
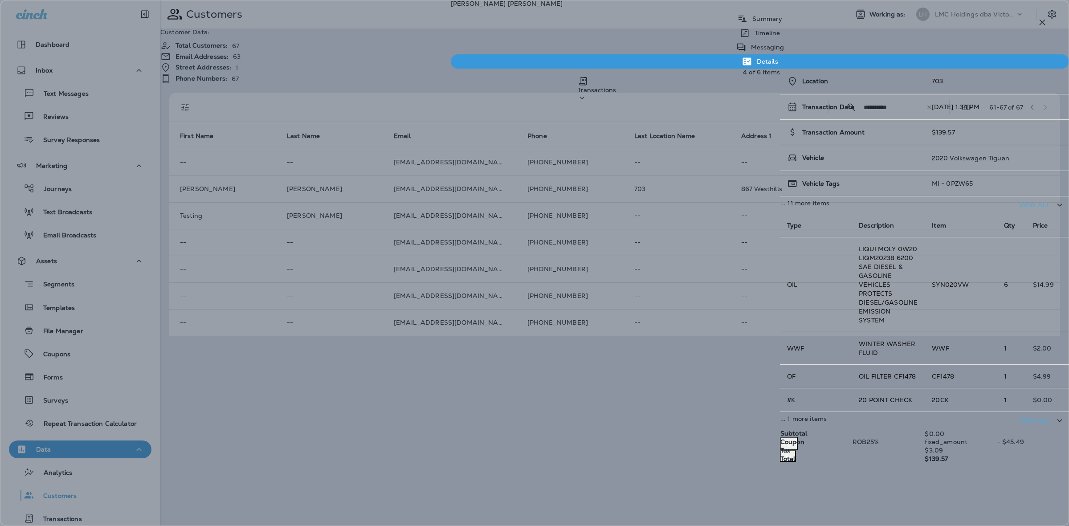
click at [794, 438] on icon "Next" at bounding box center [788, 443] width 11 height 11
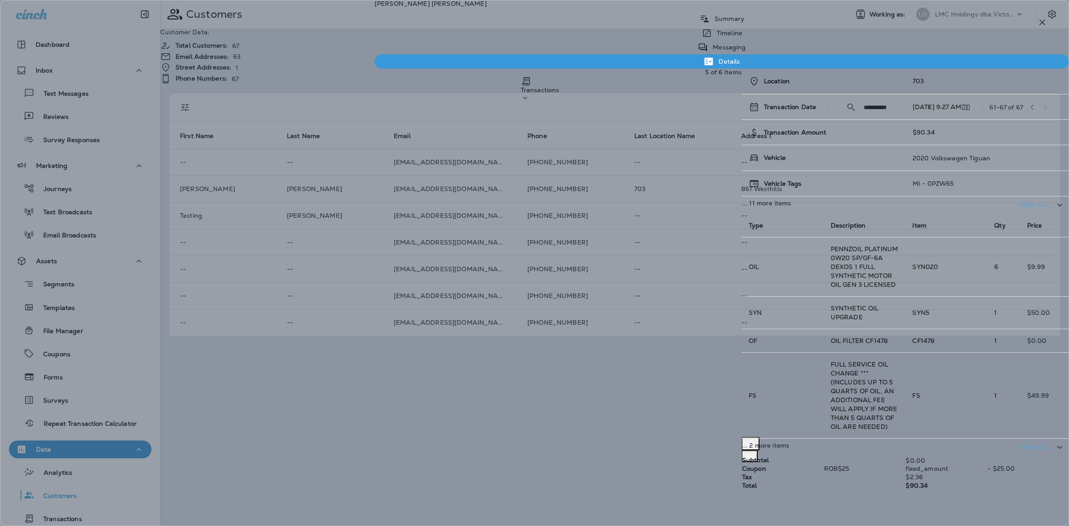
click at [756, 438] on icon "Next" at bounding box center [750, 443] width 11 height 11
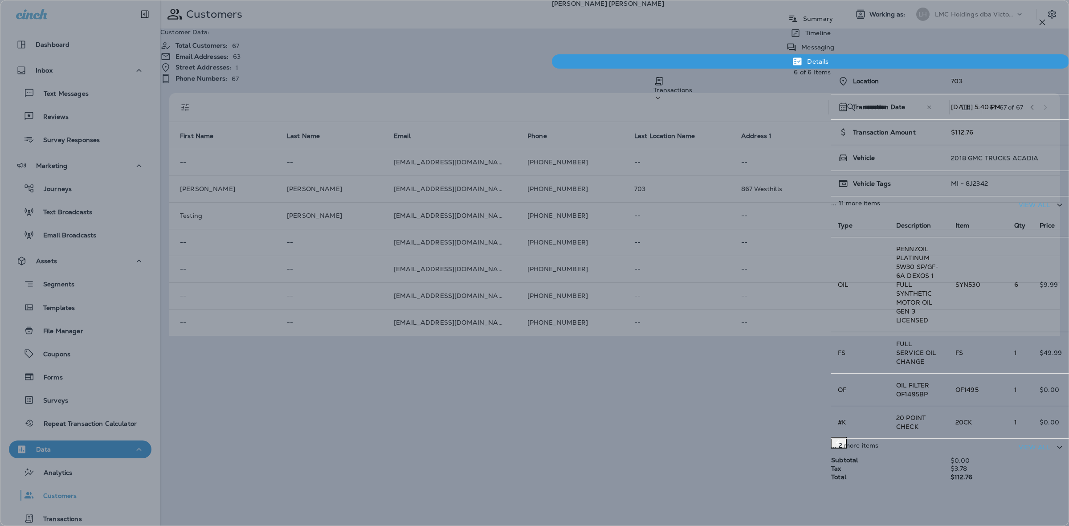
drag, startPoint x: 991, startPoint y: 194, endPoint x: 973, endPoint y: 194, distance: 17.4
click at [973, 162] on p "2018 GMC TRUCKS ACADIA" at bounding box center [994, 157] width 87 height 7
click at [836, 440] on icon "Previous" at bounding box center [838, 442] width 5 height 5
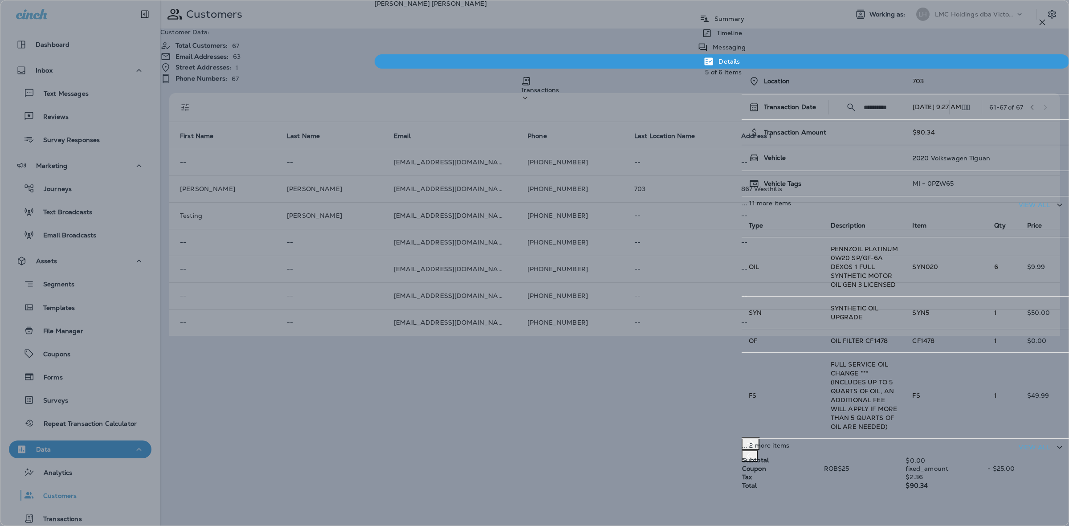
click at [756, 438] on icon "Next" at bounding box center [750, 443] width 11 height 11
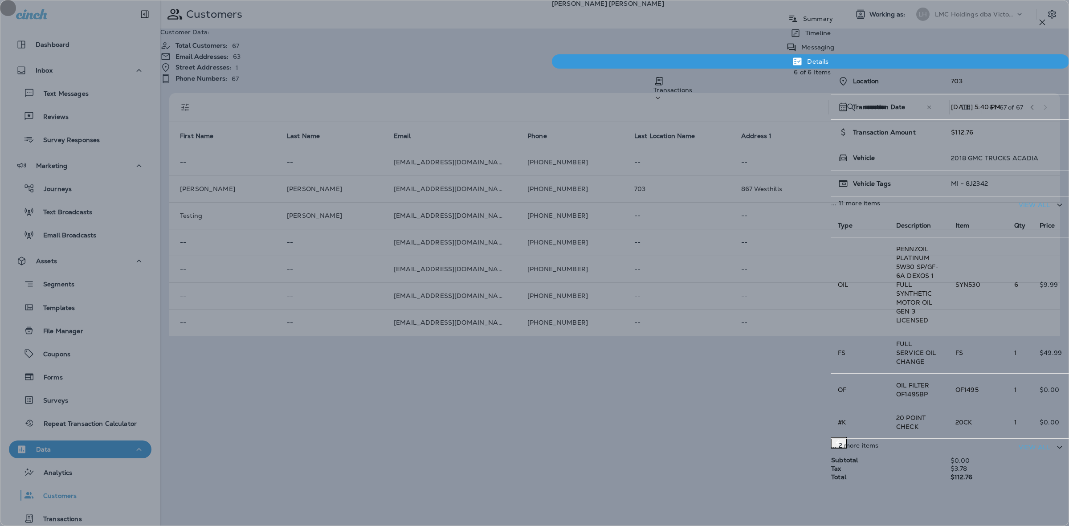
click at [834, 438] on icon "Previous" at bounding box center [838, 442] width 9 height 9
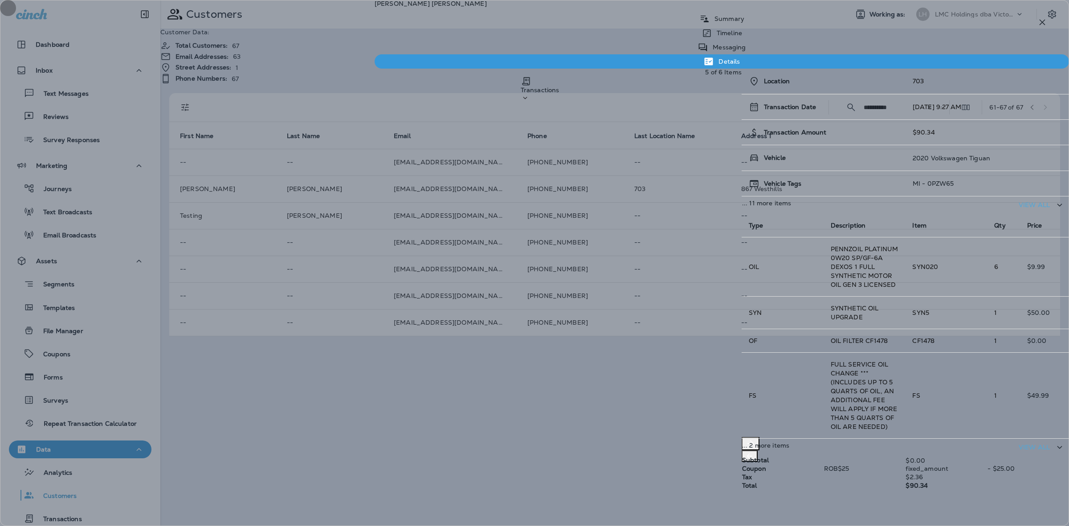
click at [754, 451] on icon "Previous" at bounding box center [749, 455] width 9 height 9
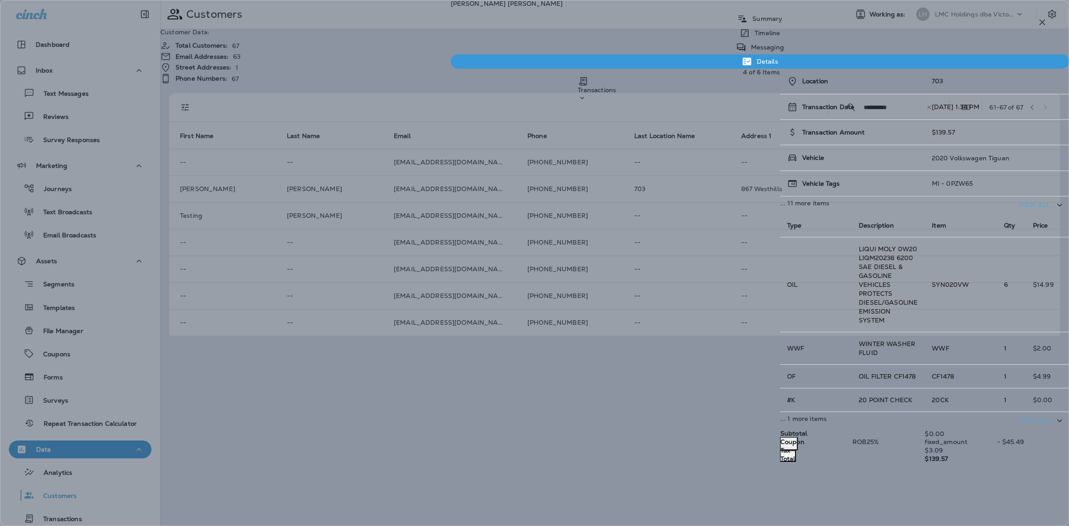
drag, startPoint x: 46, startPoint y: 439, endPoint x: 47, endPoint y: 454, distance: 14.8
click at [50, 443] on div "Nate Clark Summary Timeline Messaging Details Transactions 4 of 6 Items Locatio…" at bounding box center [534, 263] width 1069 height 526
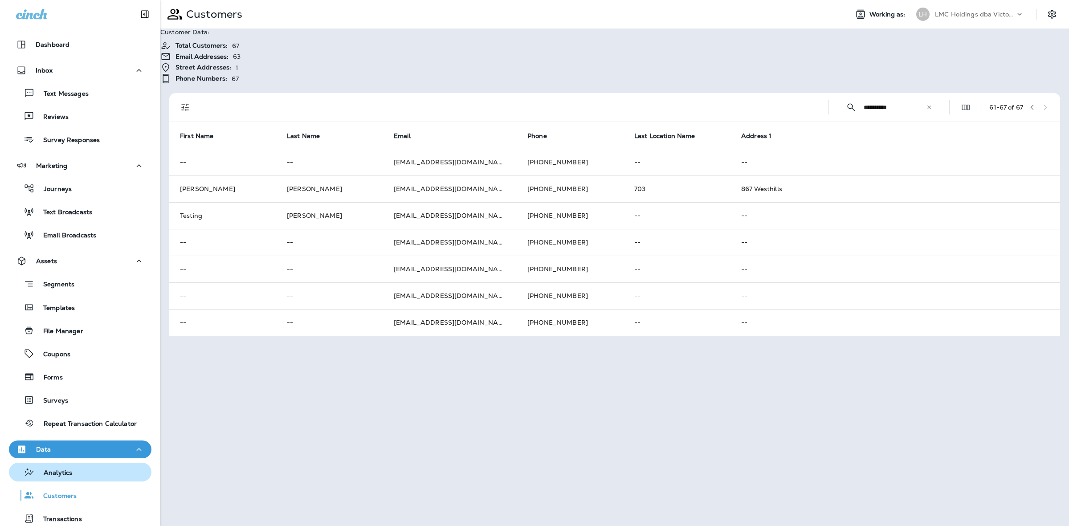
click at [75, 463] on button "Analytics" at bounding box center [80, 472] width 142 height 19
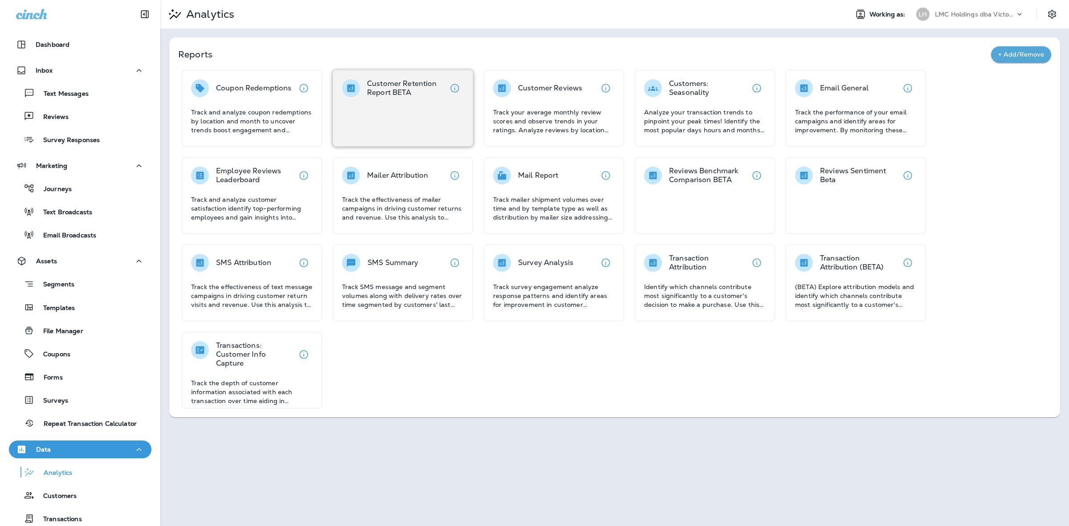
click at [424, 106] on div "Customer Retention Report BETA" at bounding box center [403, 108] width 140 height 77
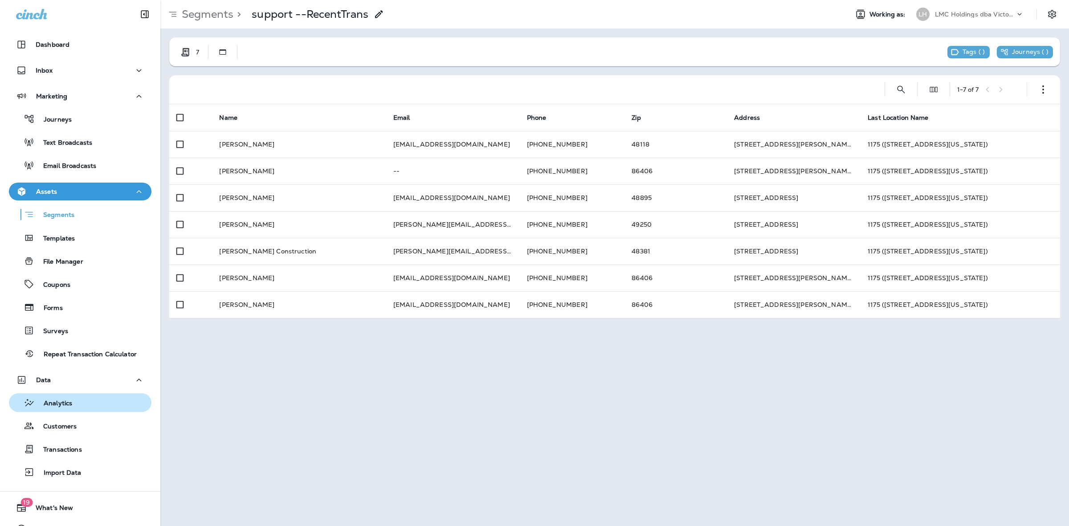
click at [71, 406] on p "Analytics" at bounding box center [53, 403] width 37 height 8
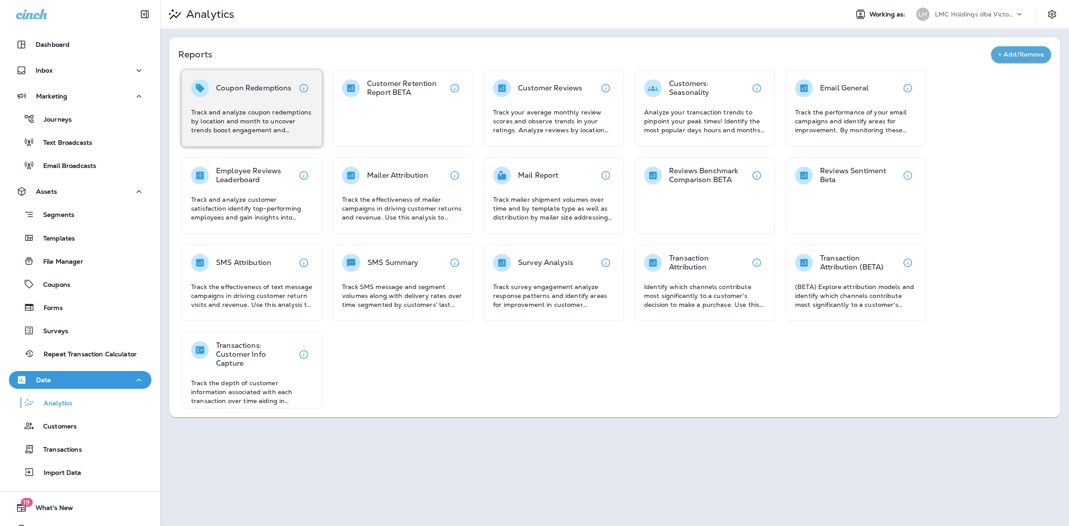
click at [249, 111] on p "Track and analyze coupon redemptions by location and month to uncover trends bo…" at bounding box center [252, 121] width 122 height 27
